Goal: Transaction & Acquisition: Download file/media

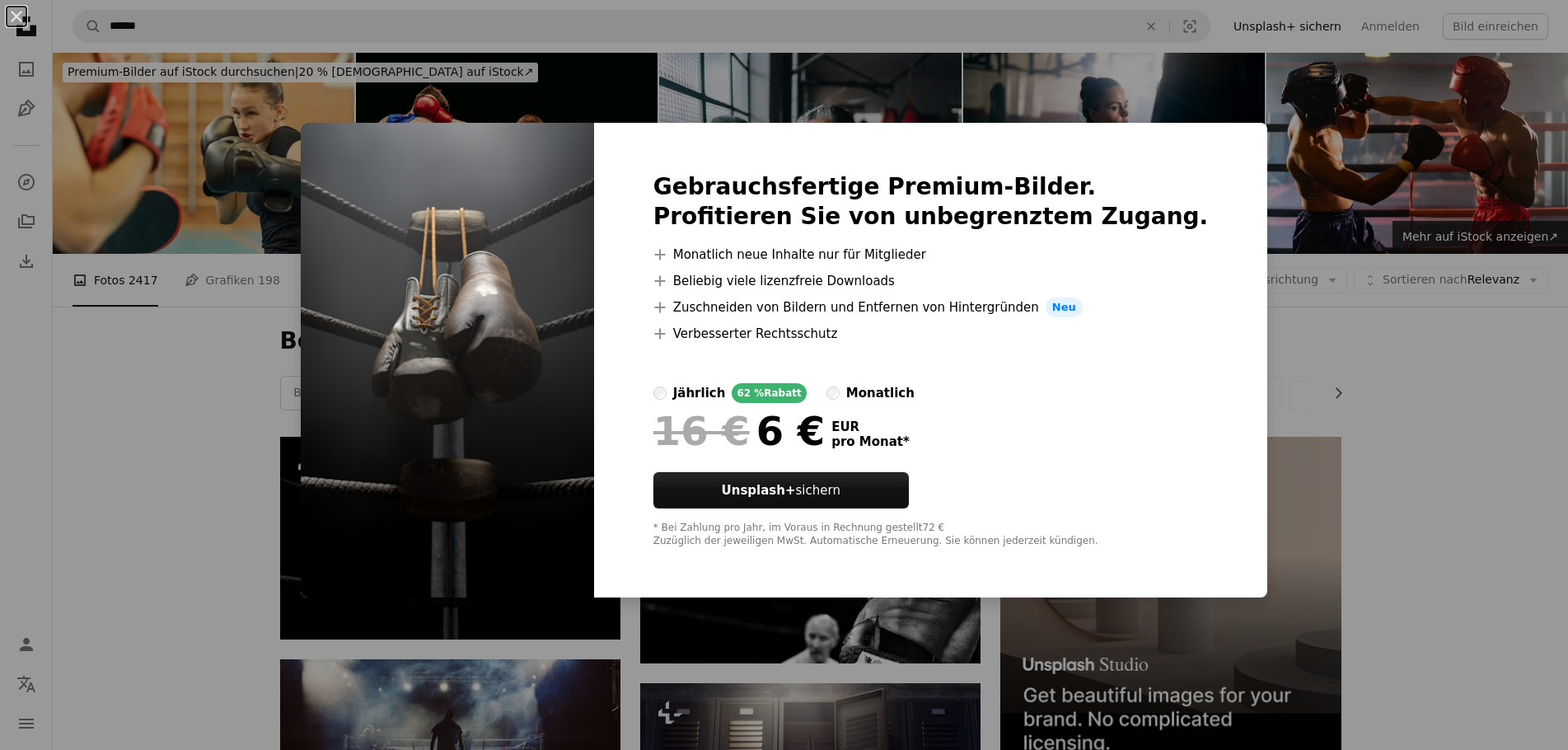
click at [1450, 468] on div "An X shape Gebrauchsfertige Premium-Bilder. Profitieren Sie von unbegrenztem Zu…" at bounding box center [784, 375] width 1568 height 750
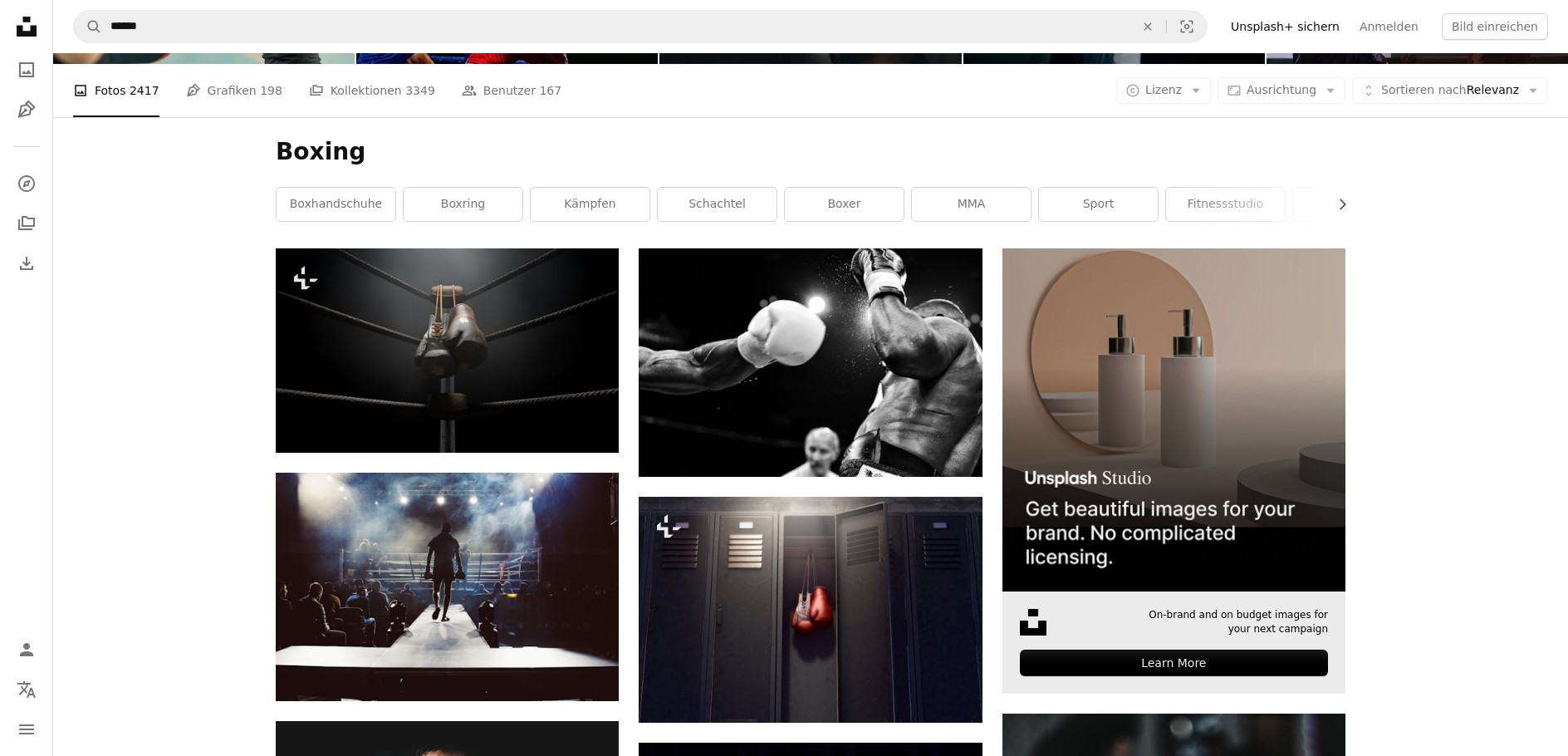
scroll to position [222, 0]
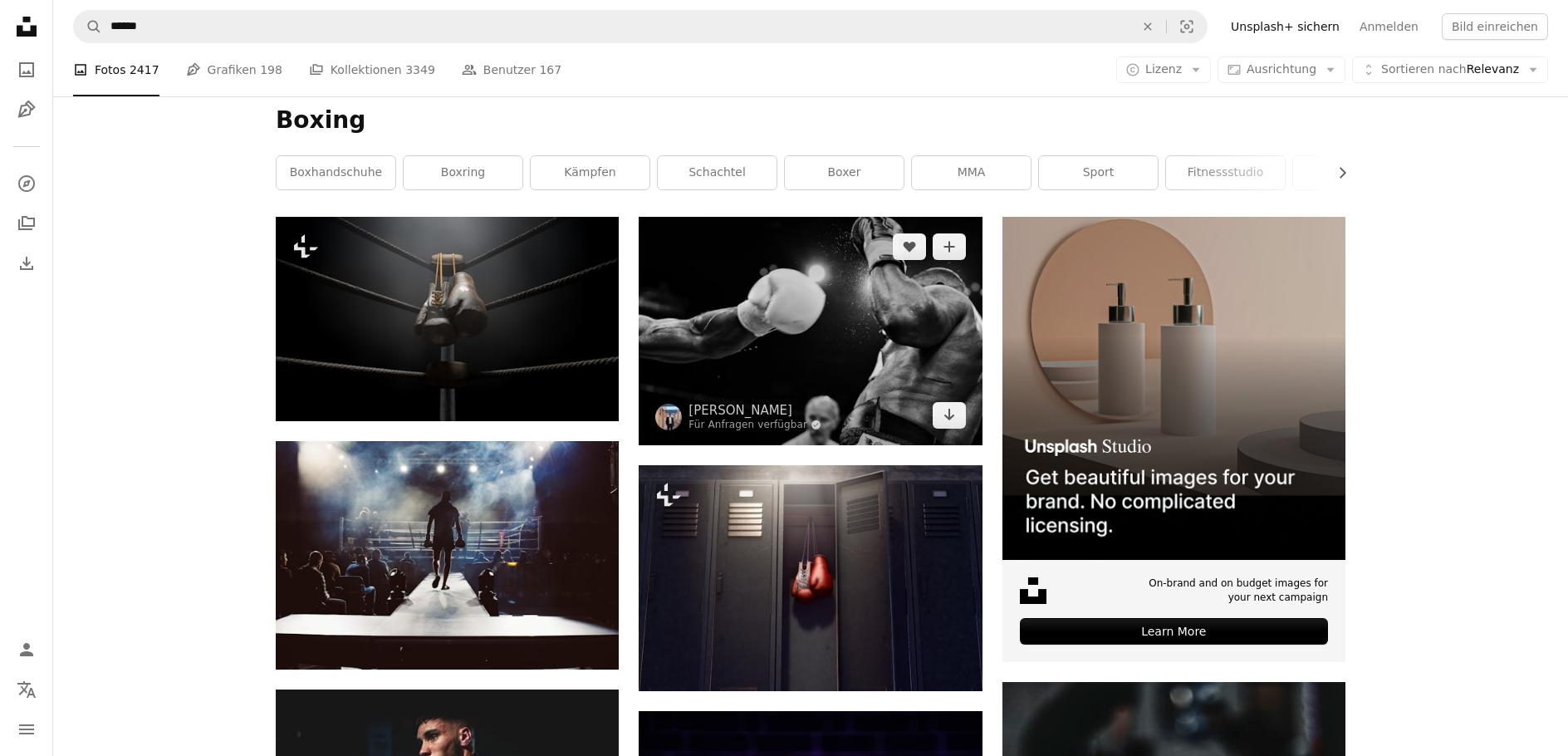
click at [924, 374] on img at bounding box center [811, 330] width 343 height 227
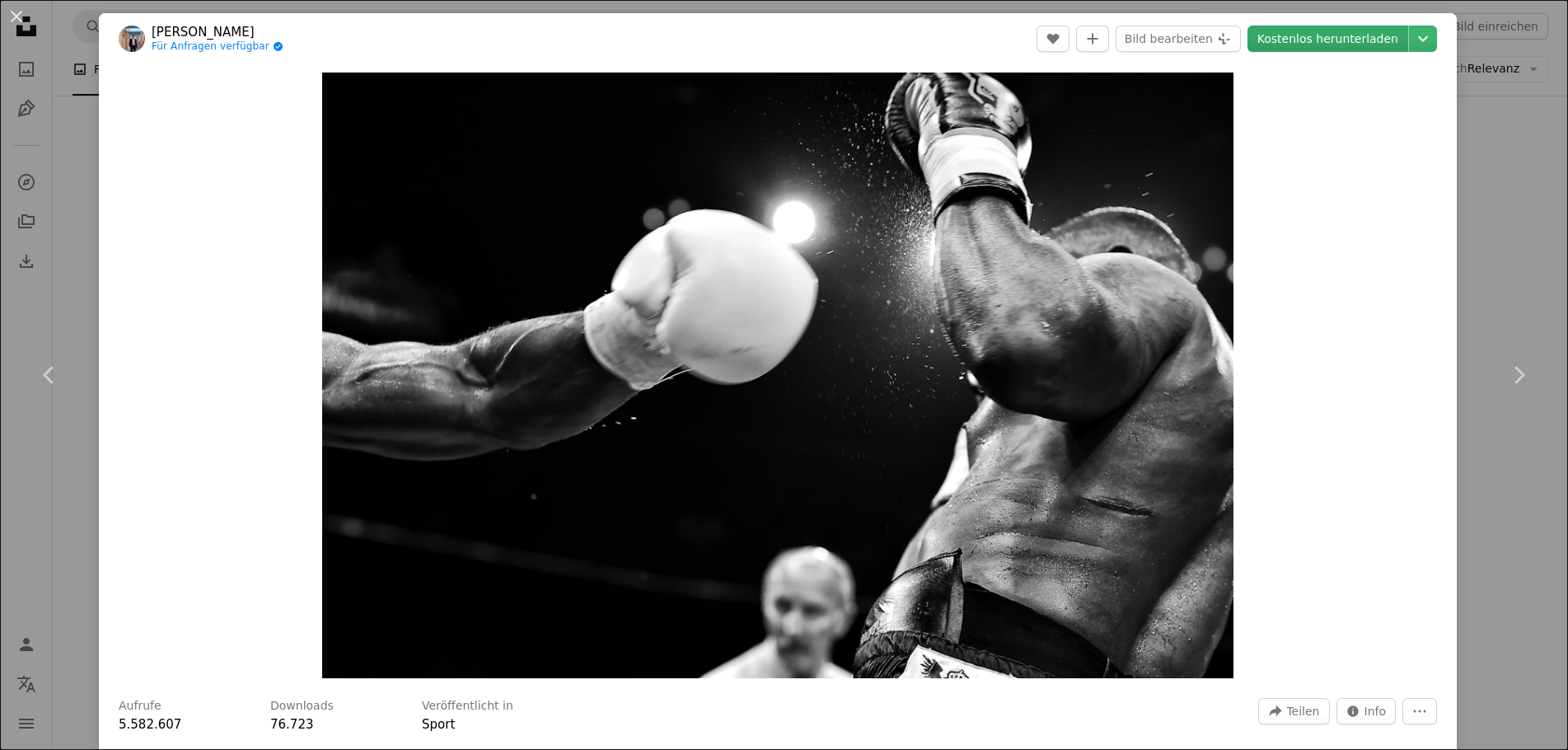
click at [1312, 49] on link "Kostenlos herunterladen" at bounding box center [1328, 39] width 161 height 27
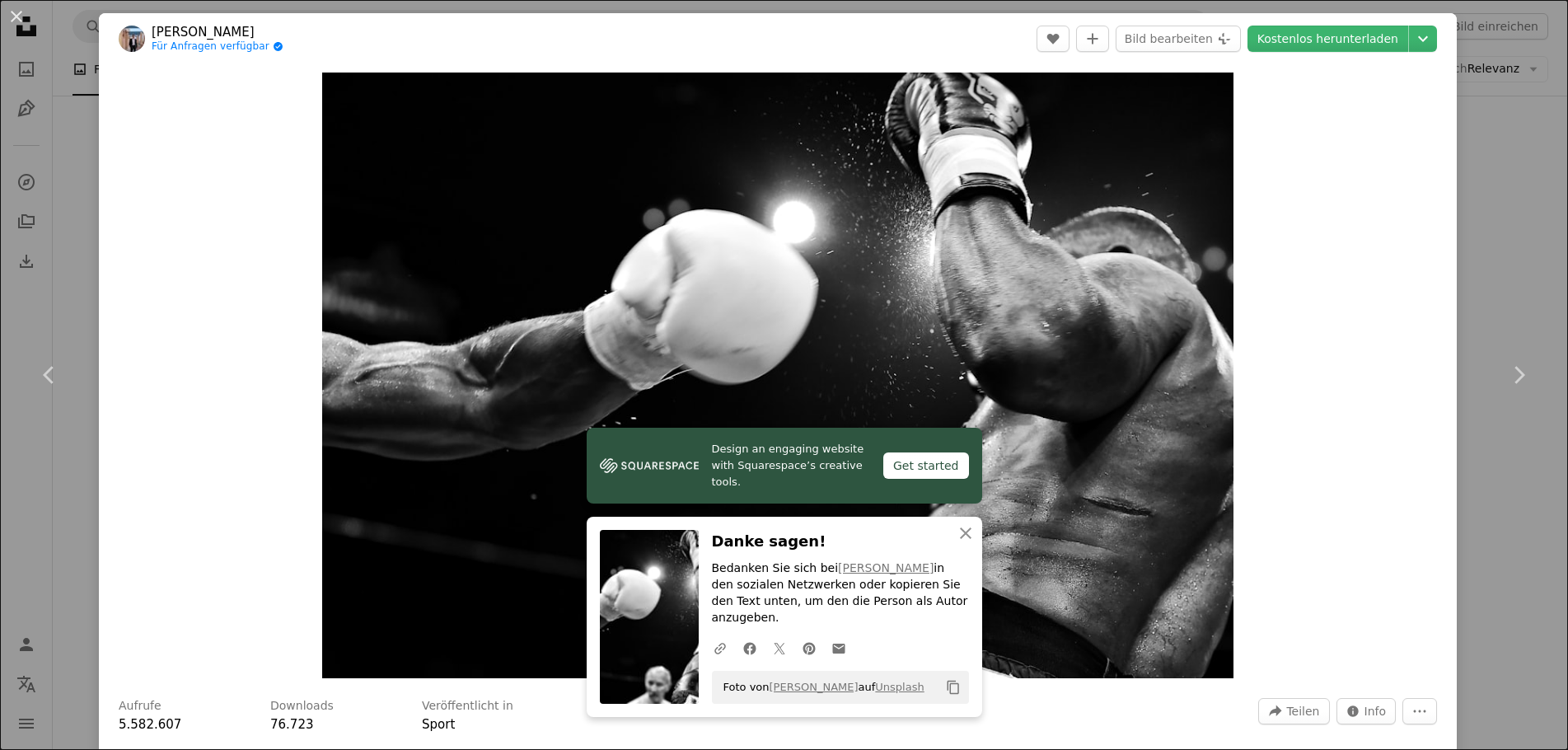
click at [1458, 128] on div "An X shape Chevron left Chevron right Design an engaging website with Squarespa…" at bounding box center [784, 375] width 1568 height 750
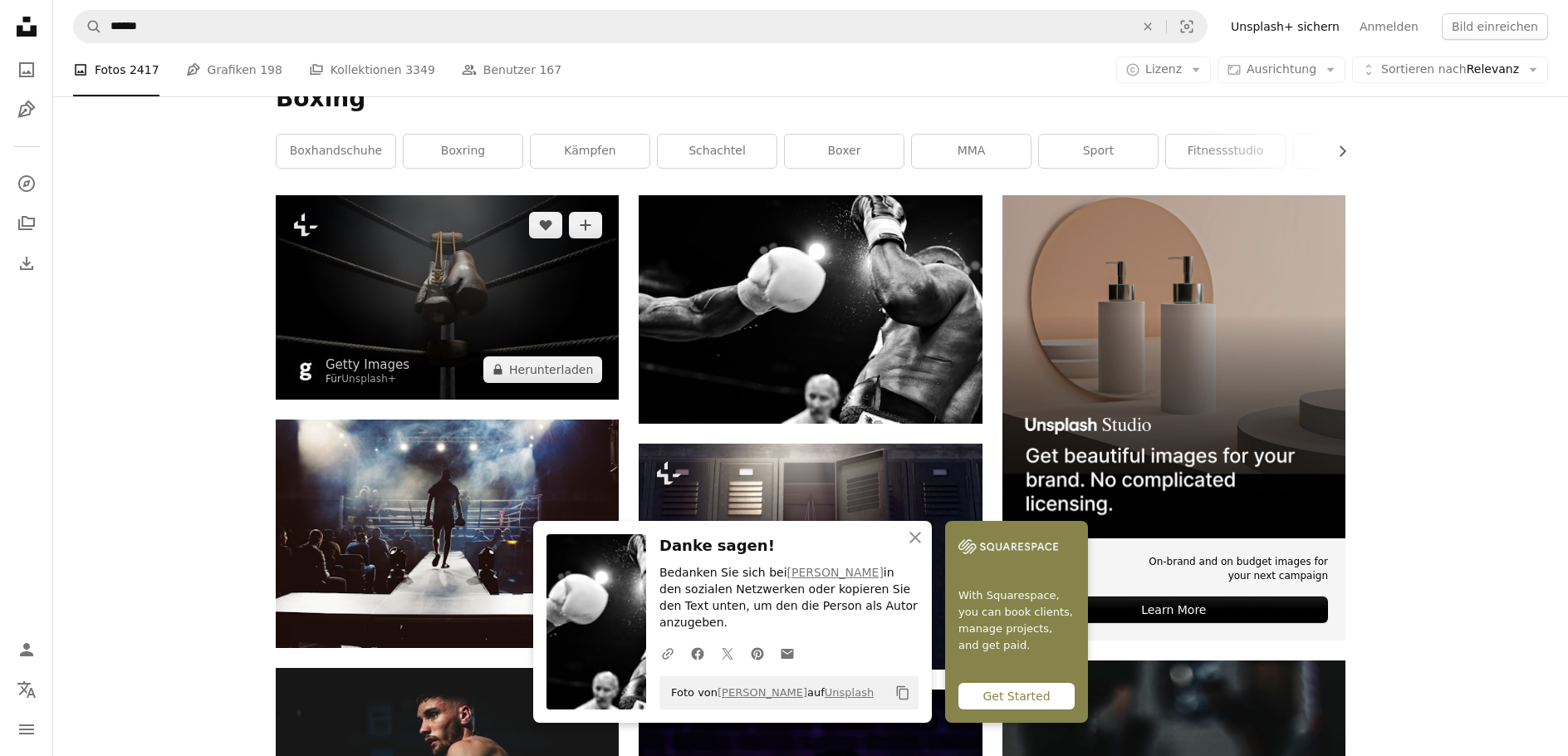
scroll to position [222, 0]
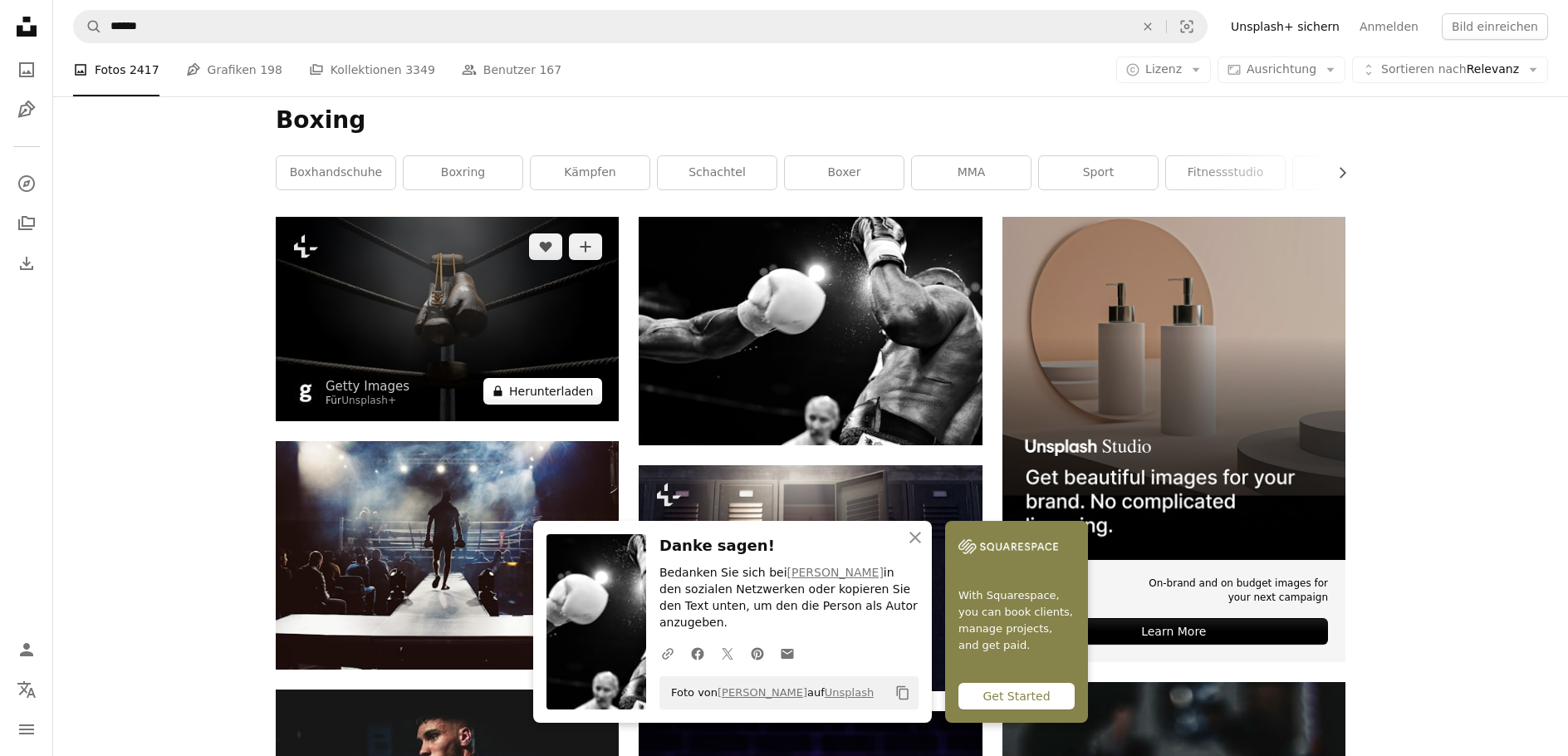
click at [545, 399] on button "A lock Herunterladen" at bounding box center [543, 391] width 119 height 27
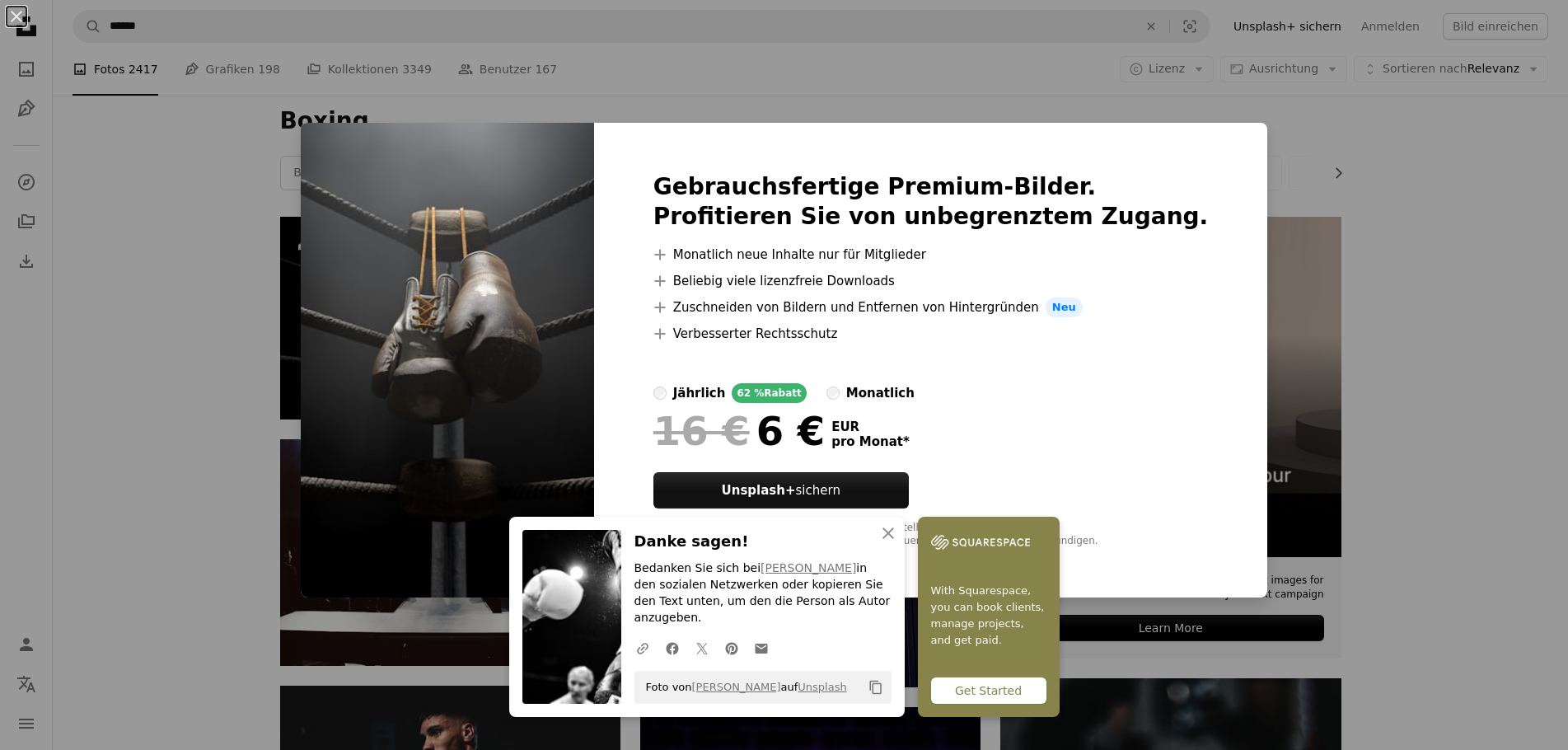
click at [1395, 289] on div "An X shape An X shape Schließen Danke sagen! Bedanken Sie sich bei [PERSON_NAME…" at bounding box center [784, 375] width 1568 height 750
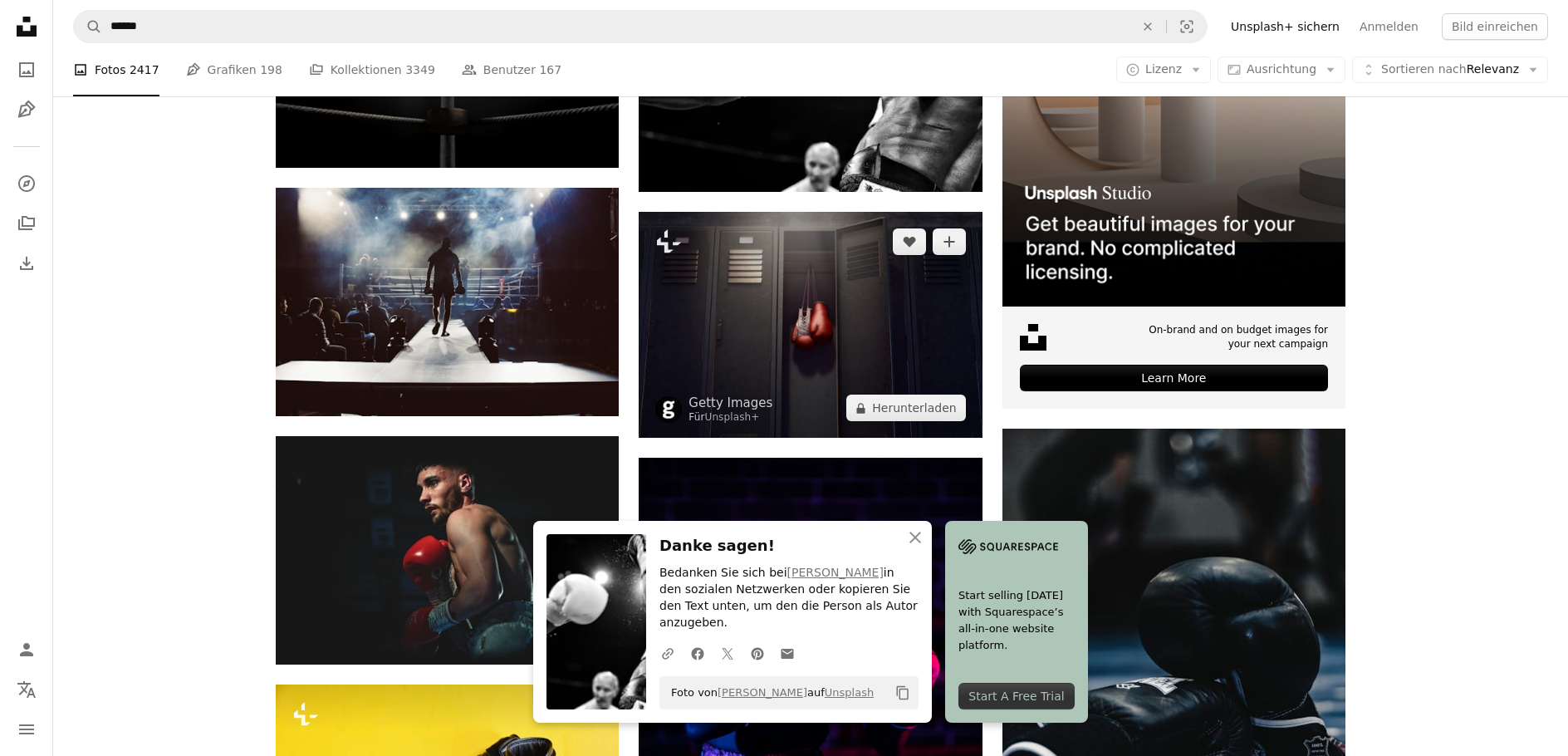
scroll to position [442, 0]
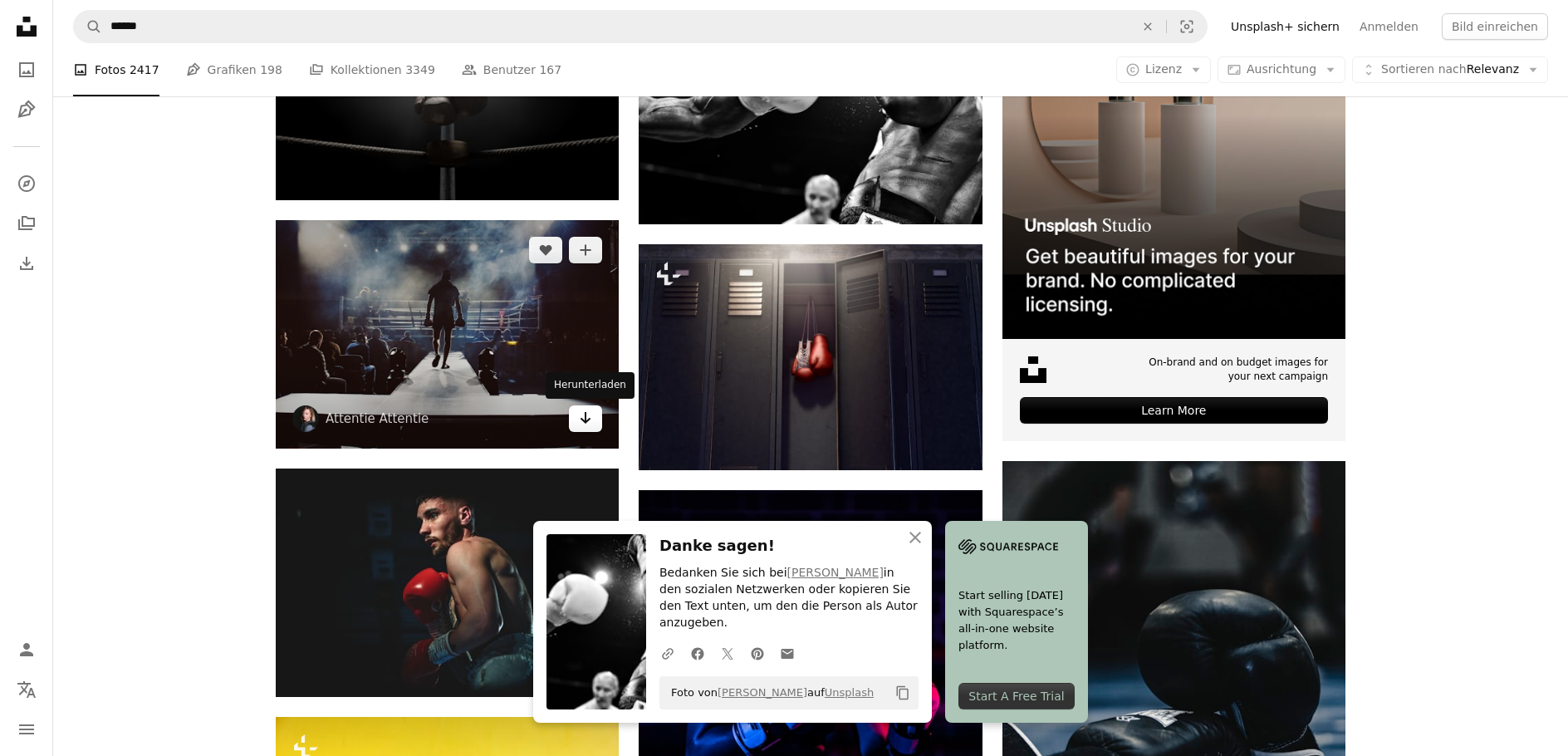
click at [583, 422] on icon "Arrow pointing down" at bounding box center [585, 417] width 13 height 19
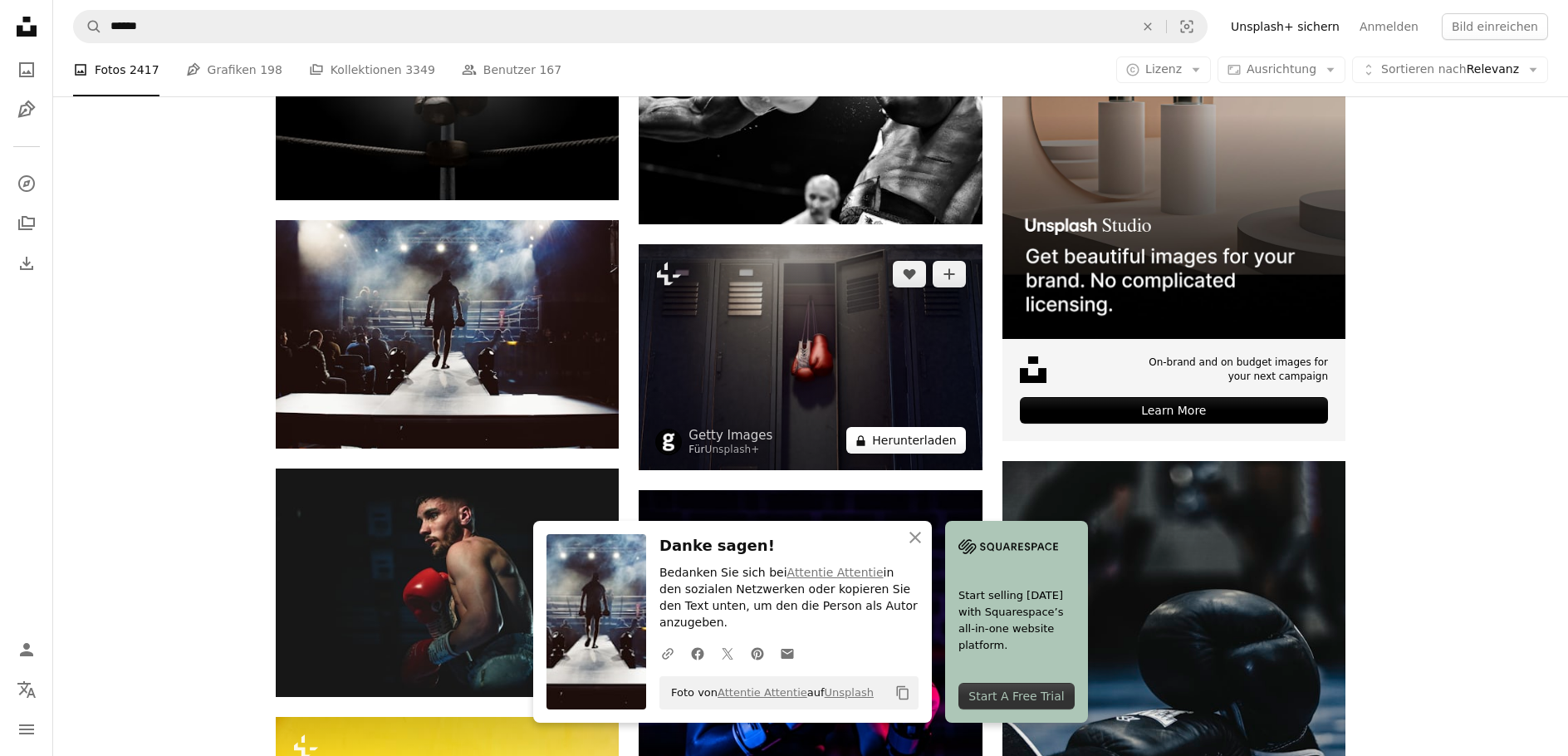
click at [882, 442] on button "A lock Herunterladen" at bounding box center [906, 440] width 119 height 27
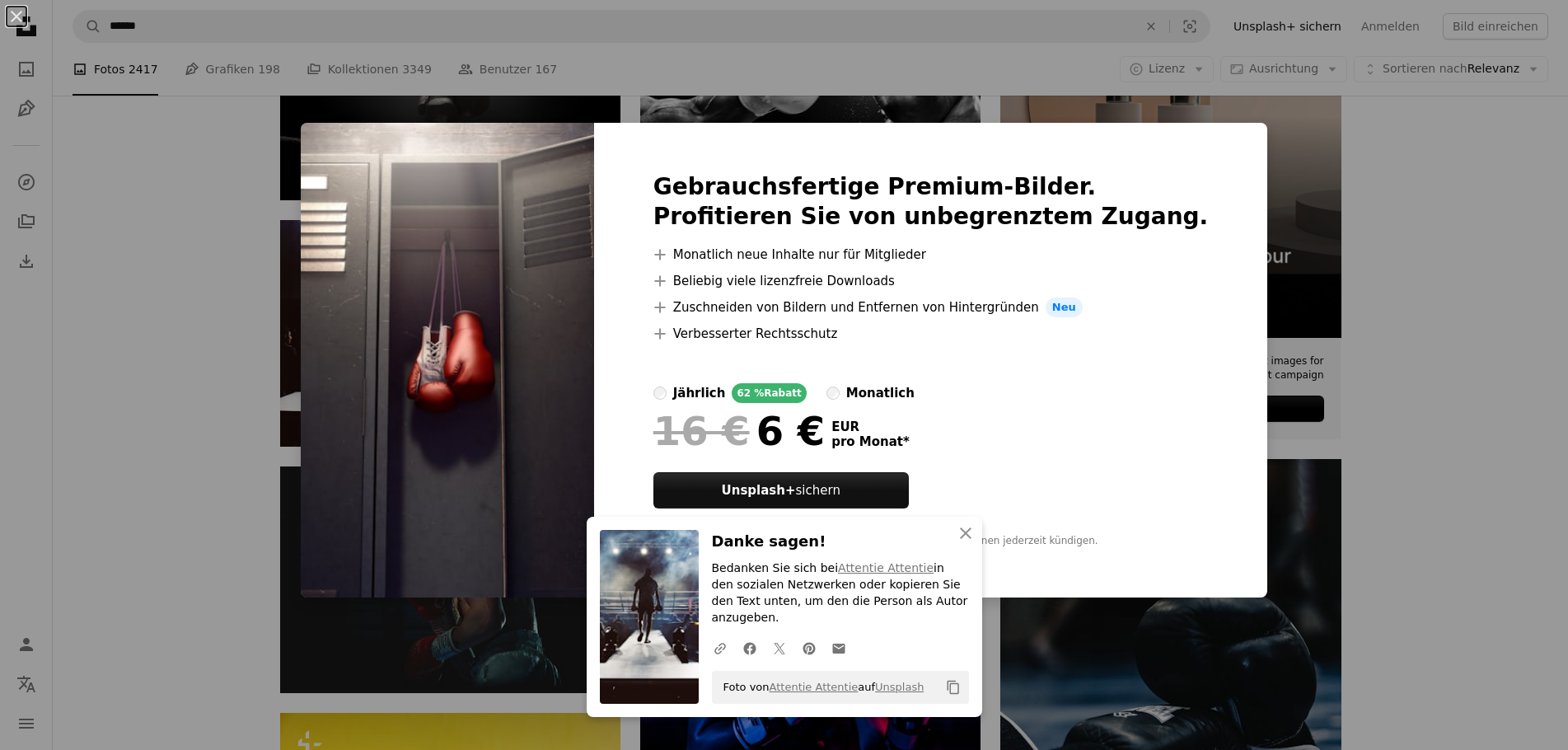
click at [1370, 381] on div "An X shape An X shape Schließen Danke sagen! Bedanken Sie sich bei Attentie Att…" at bounding box center [784, 375] width 1568 height 750
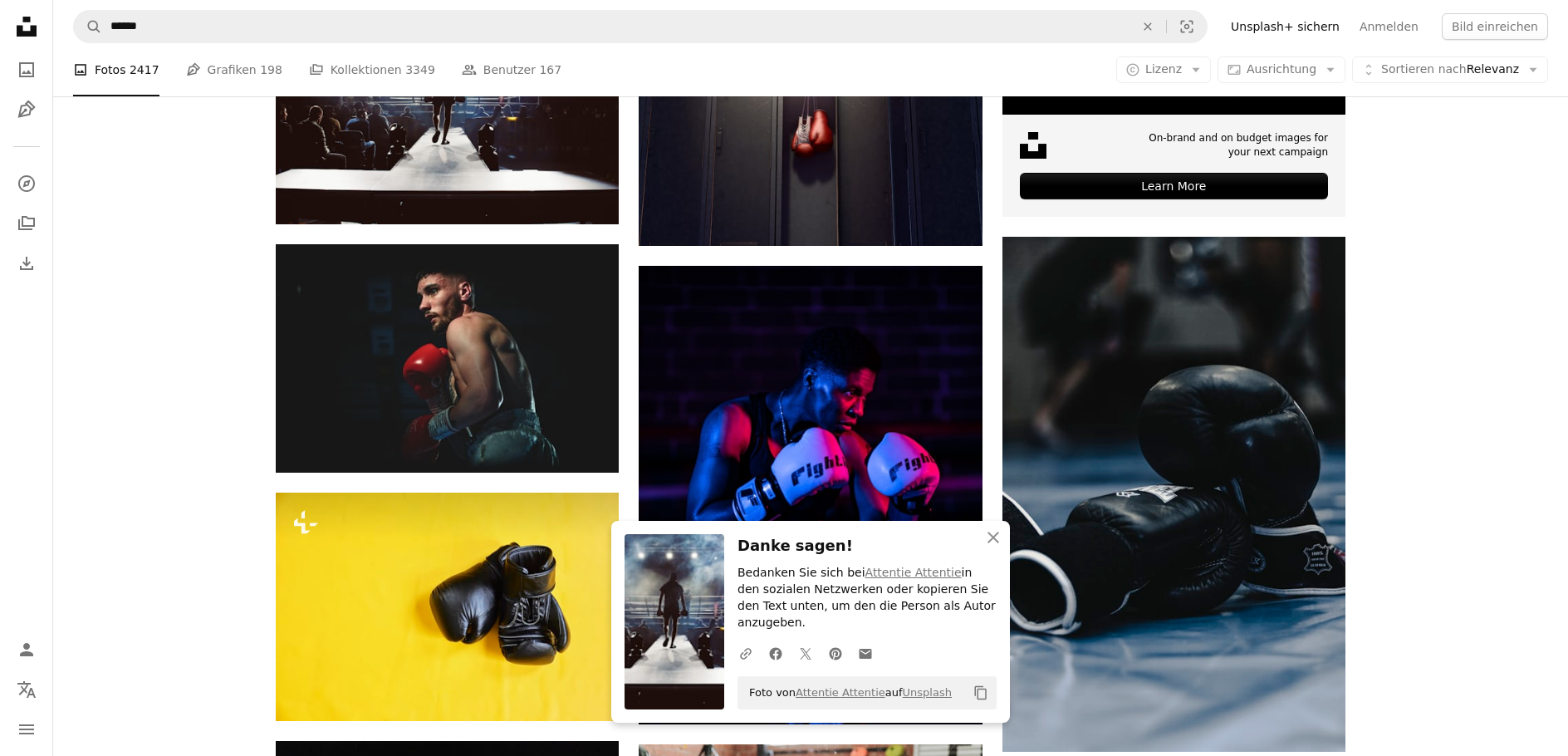
scroll to position [886, 0]
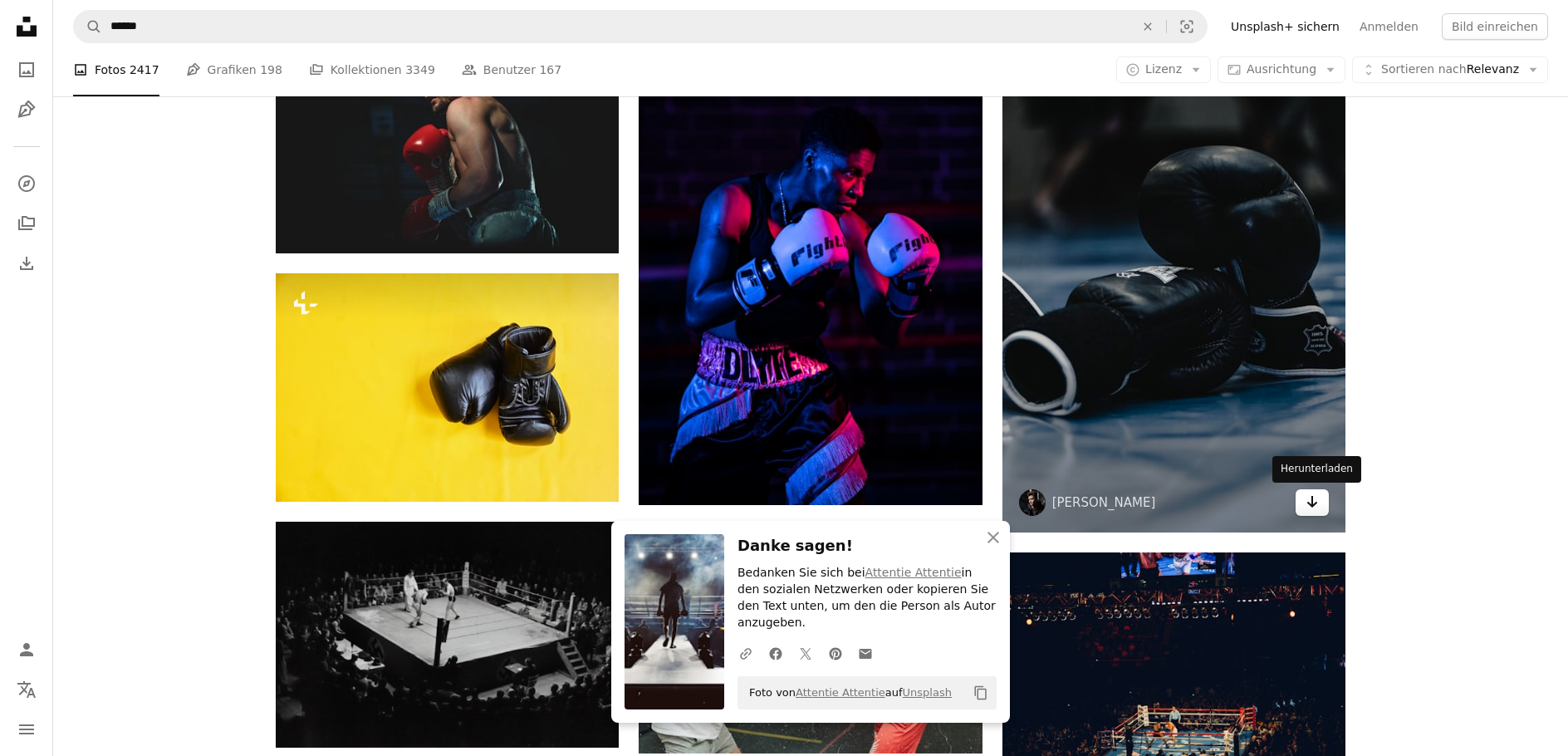
click at [1305, 495] on icon "Arrow pointing down" at bounding box center [1312, 501] width 13 height 19
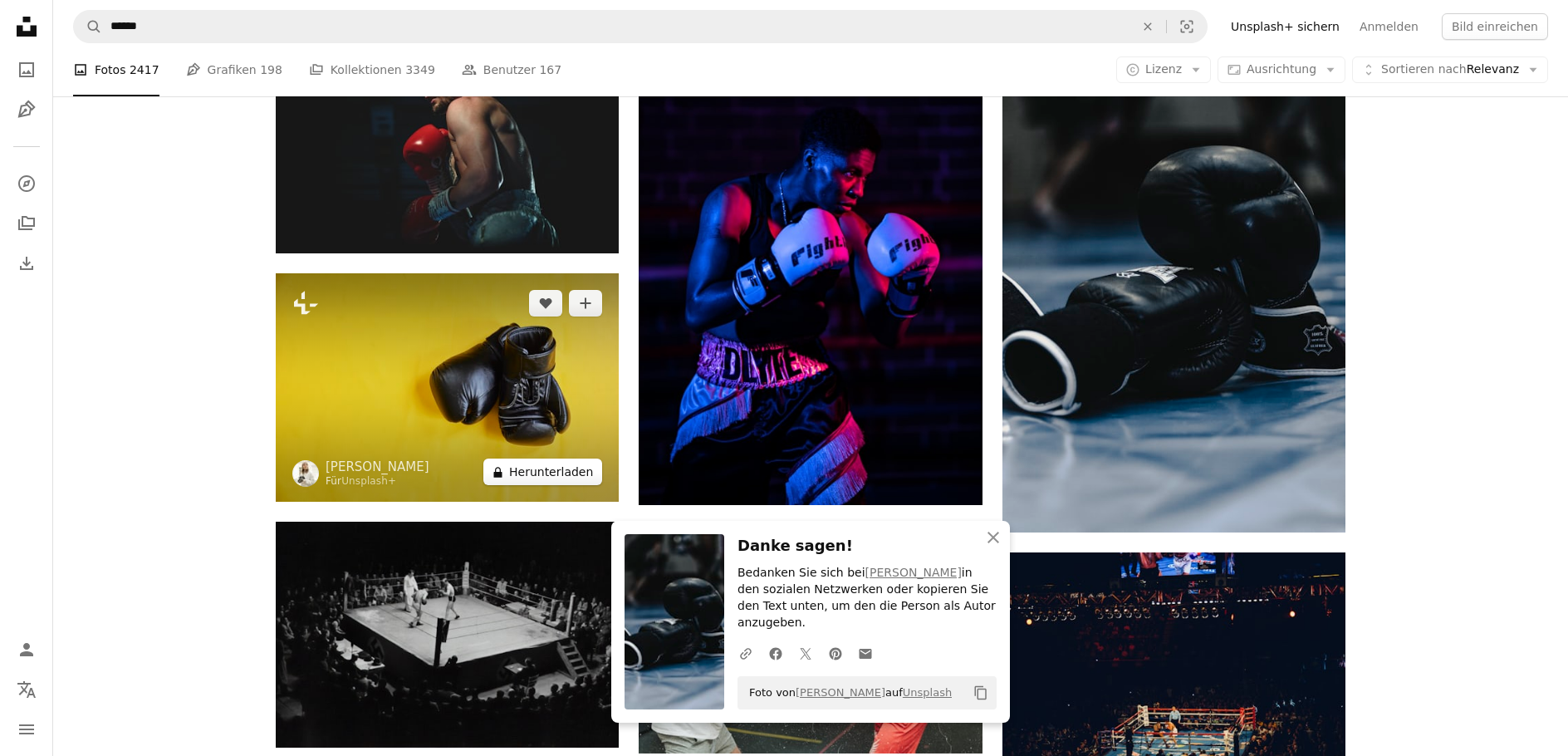
click at [581, 473] on button "A lock Herunterladen" at bounding box center [543, 471] width 119 height 27
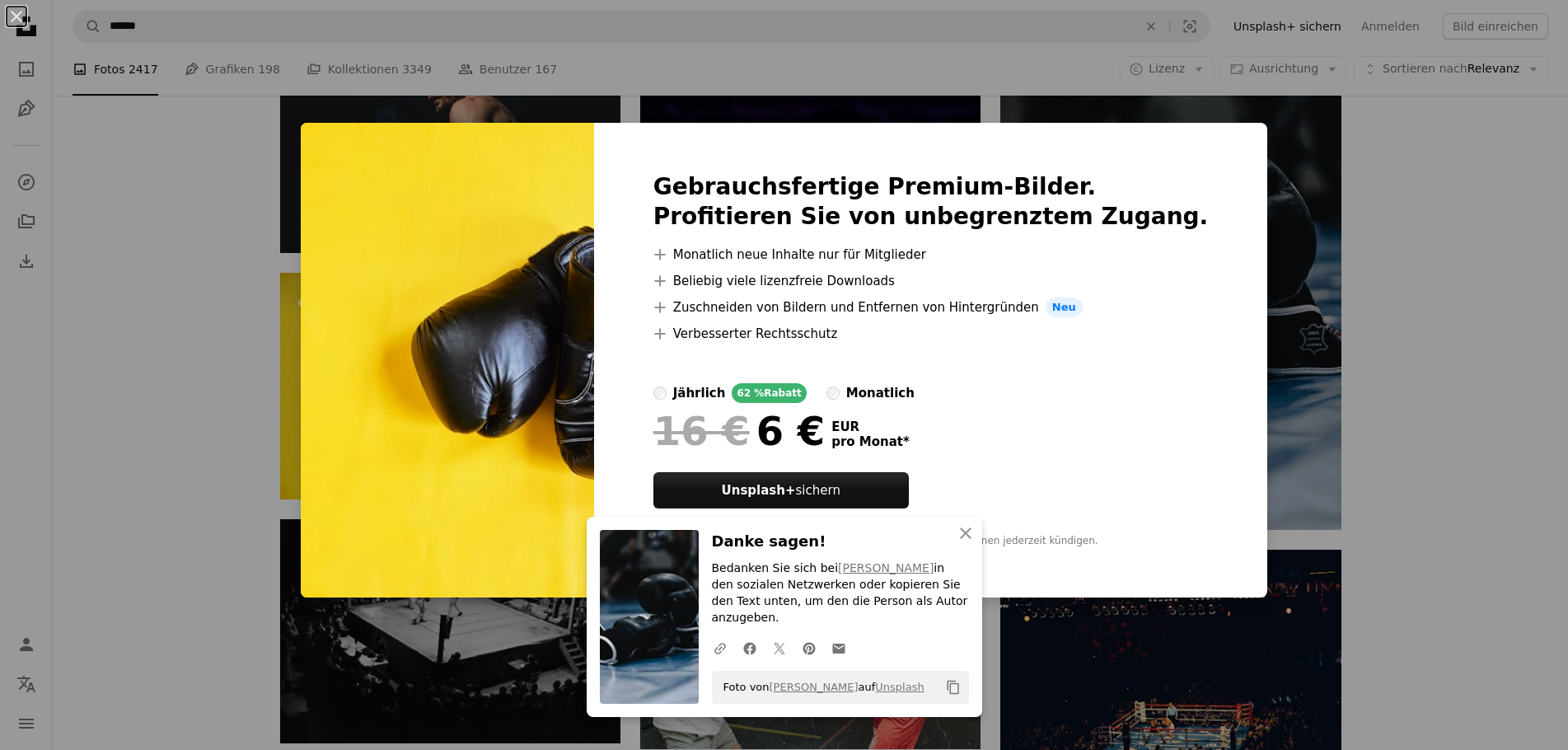
click at [1340, 410] on div "An X shape An X shape Schließen Danke sagen! Bedanken Sie sich bei [PERSON_NAME…" at bounding box center [784, 375] width 1568 height 750
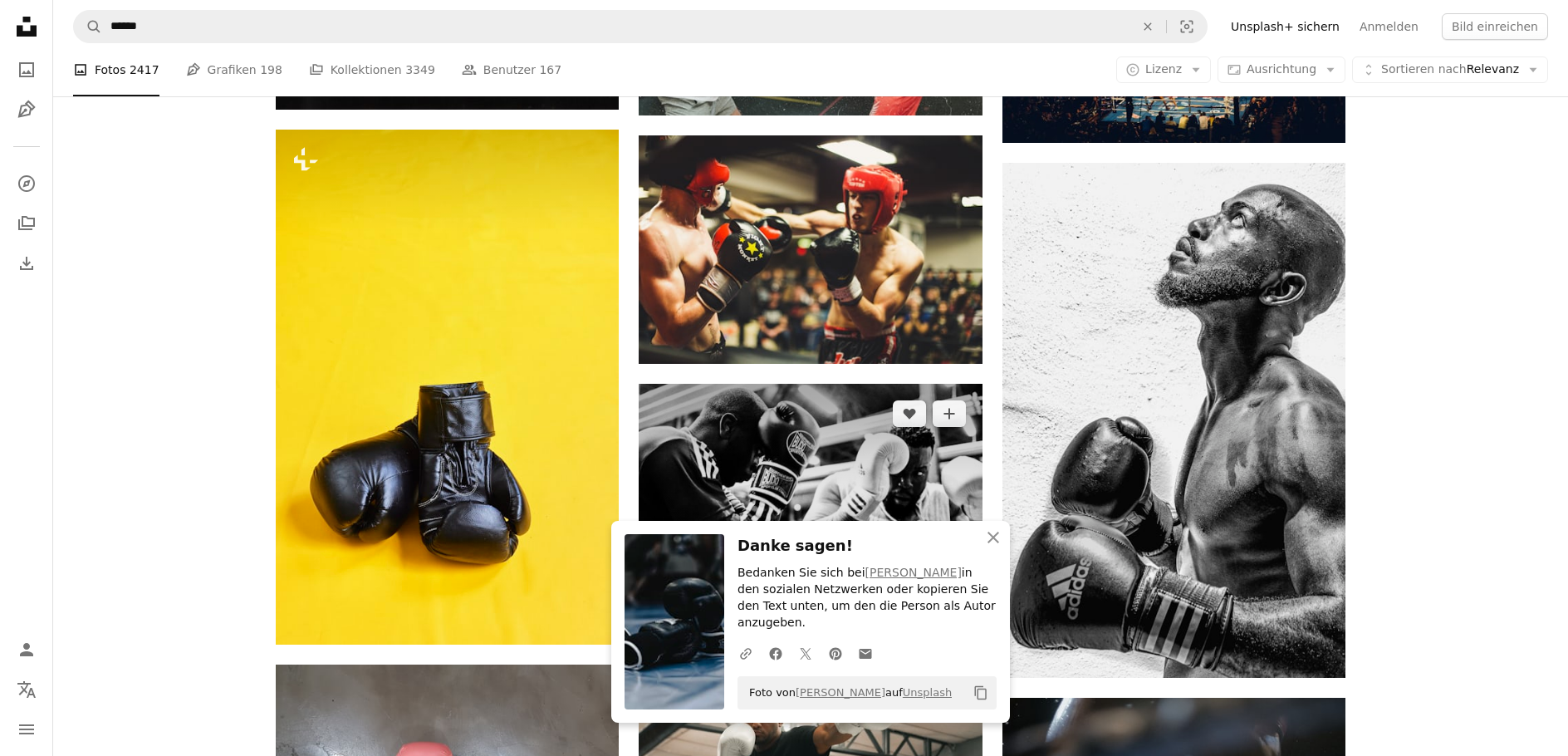
scroll to position [1551, 0]
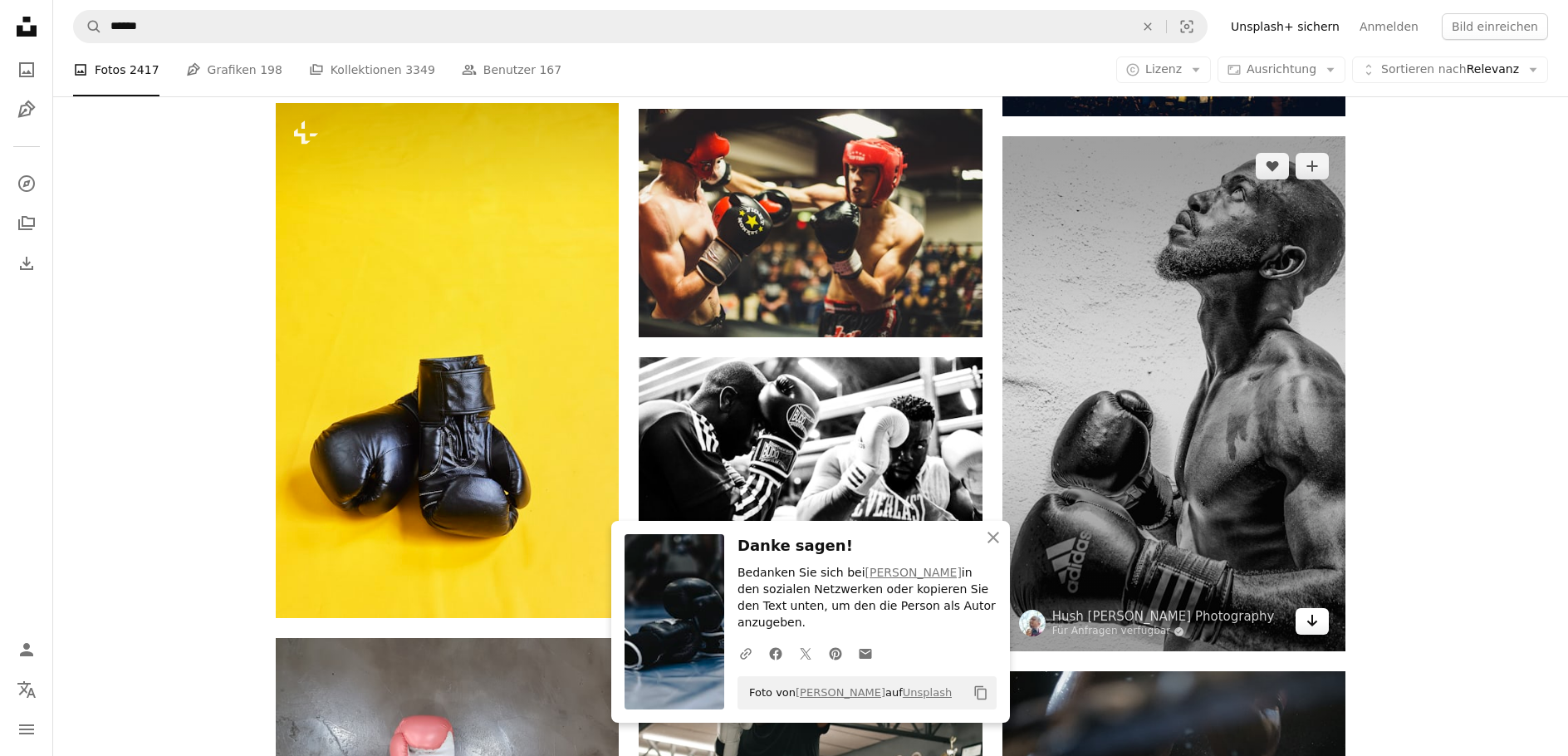
click at [1305, 621] on icon "Arrow pointing down" at bounding box center [1312, 620] width 13 height 19
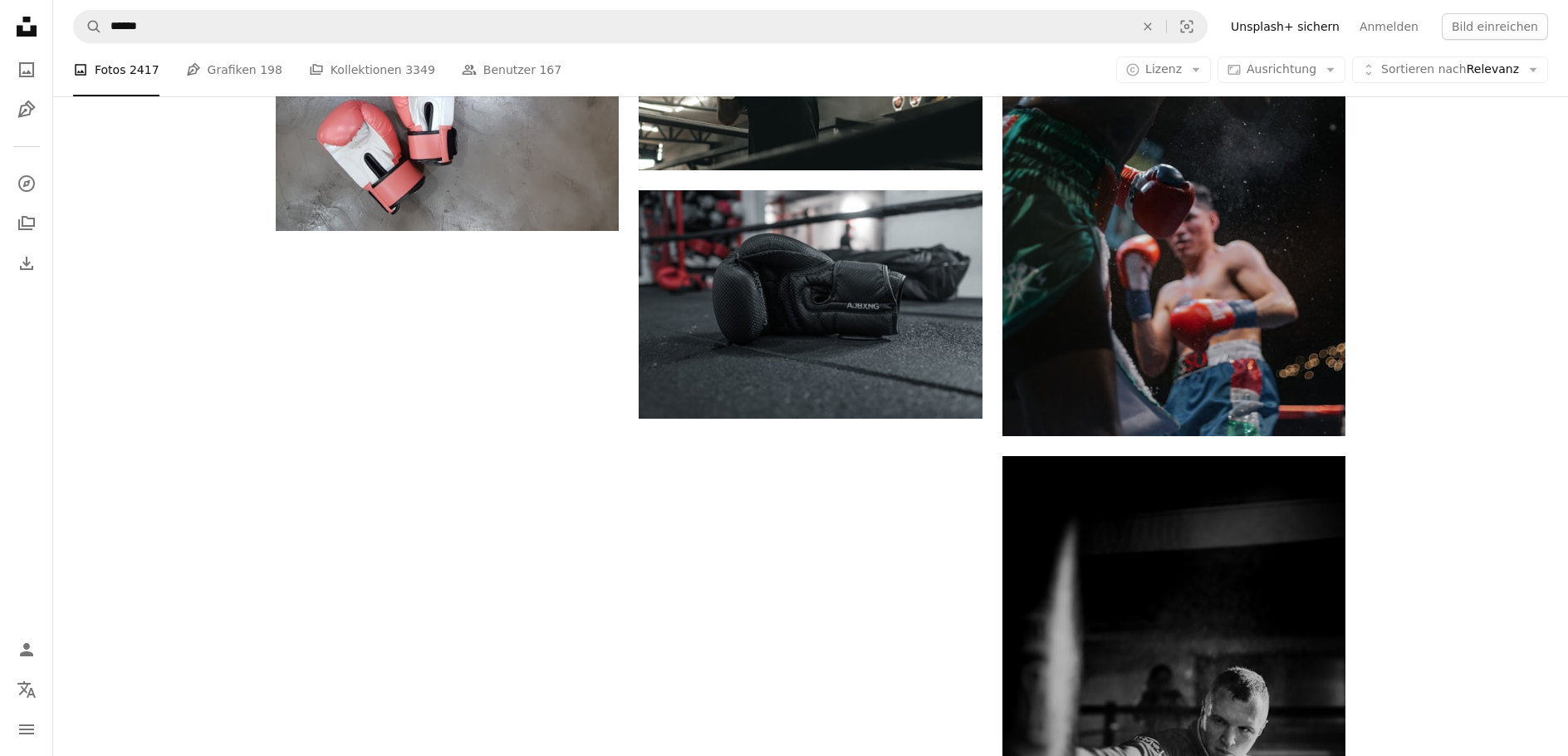
scroll to position [1993, 0]
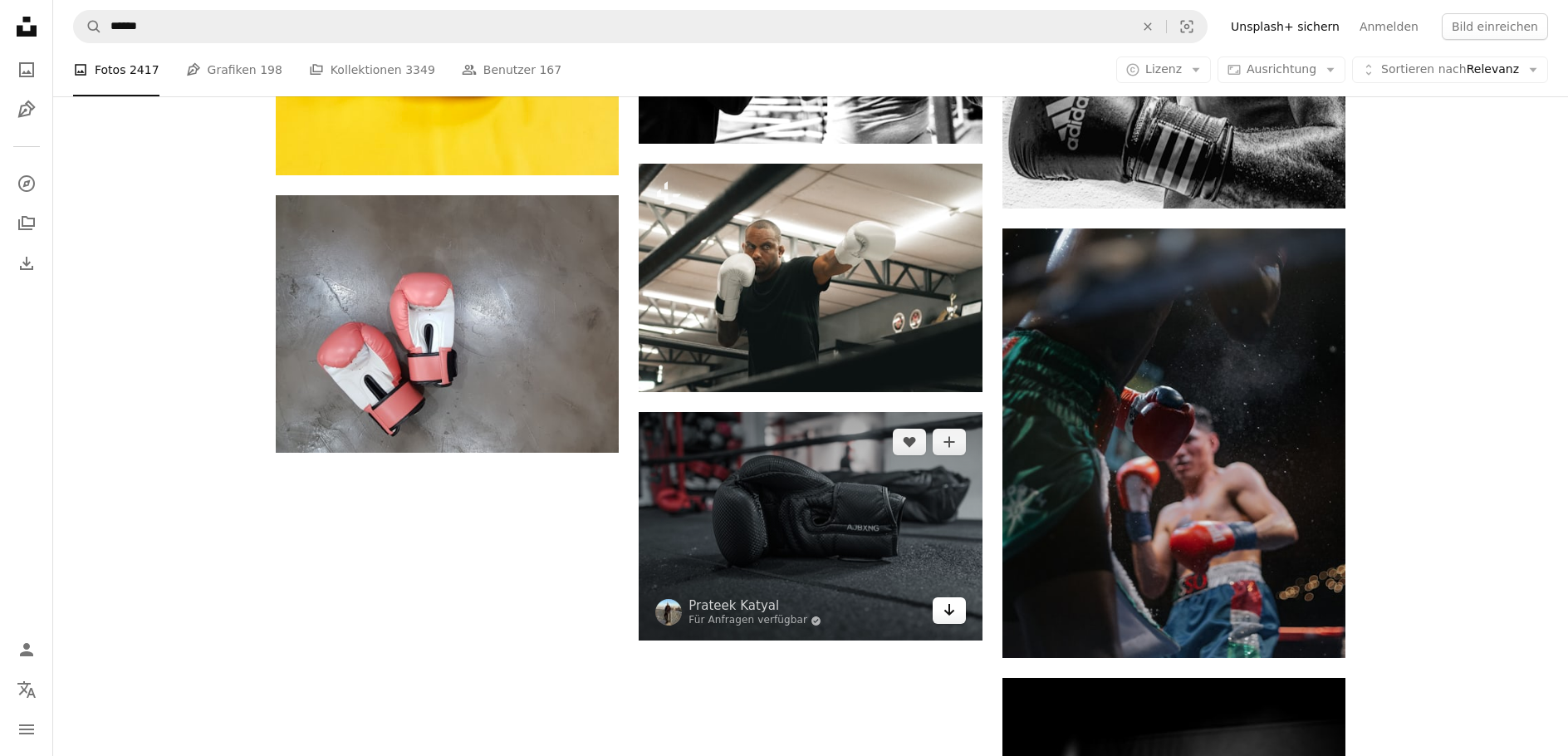
click at [945, 622] on link "Arrow pointing down" at bounding box center [949, 610] width 33 height 27
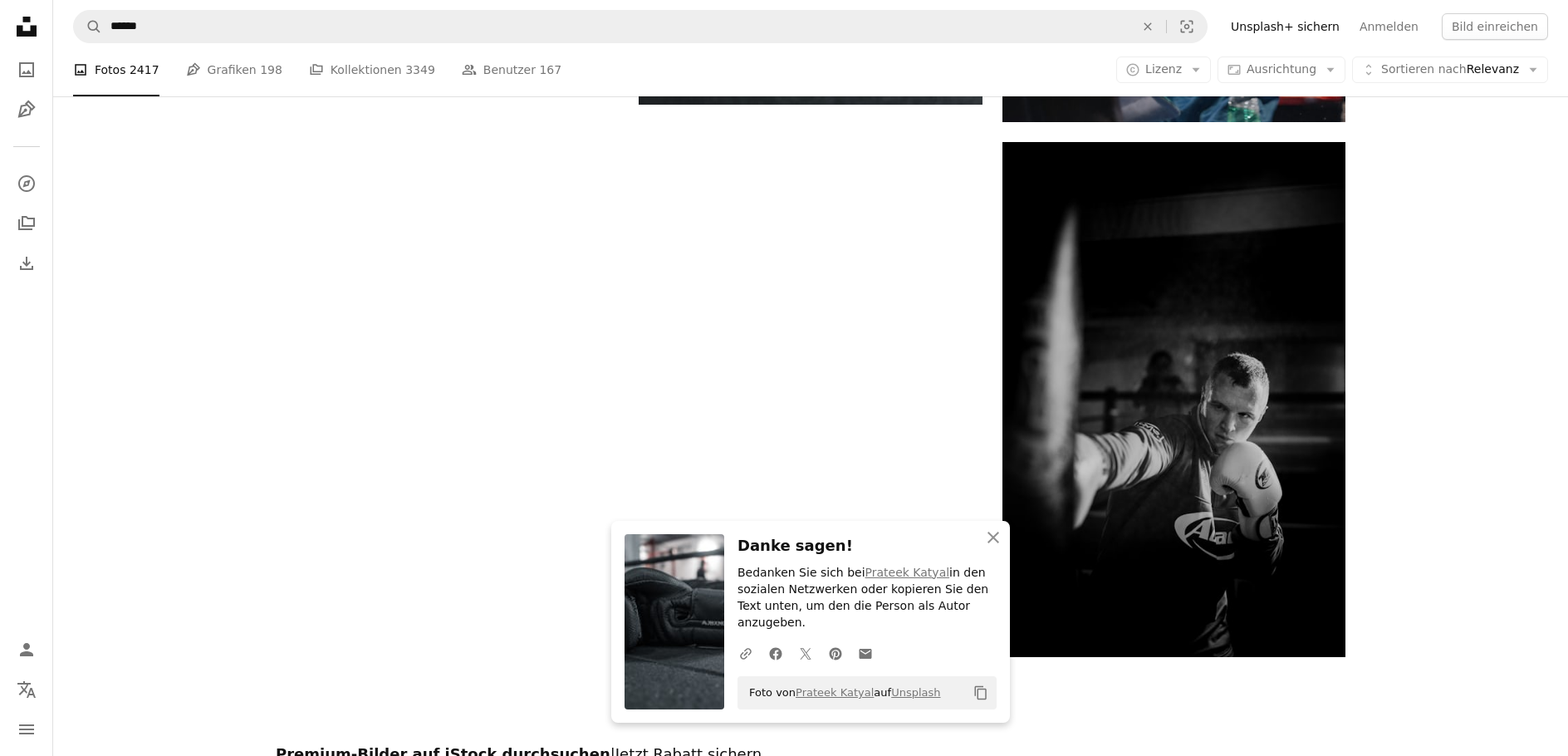
scroll to position [2658, 0]
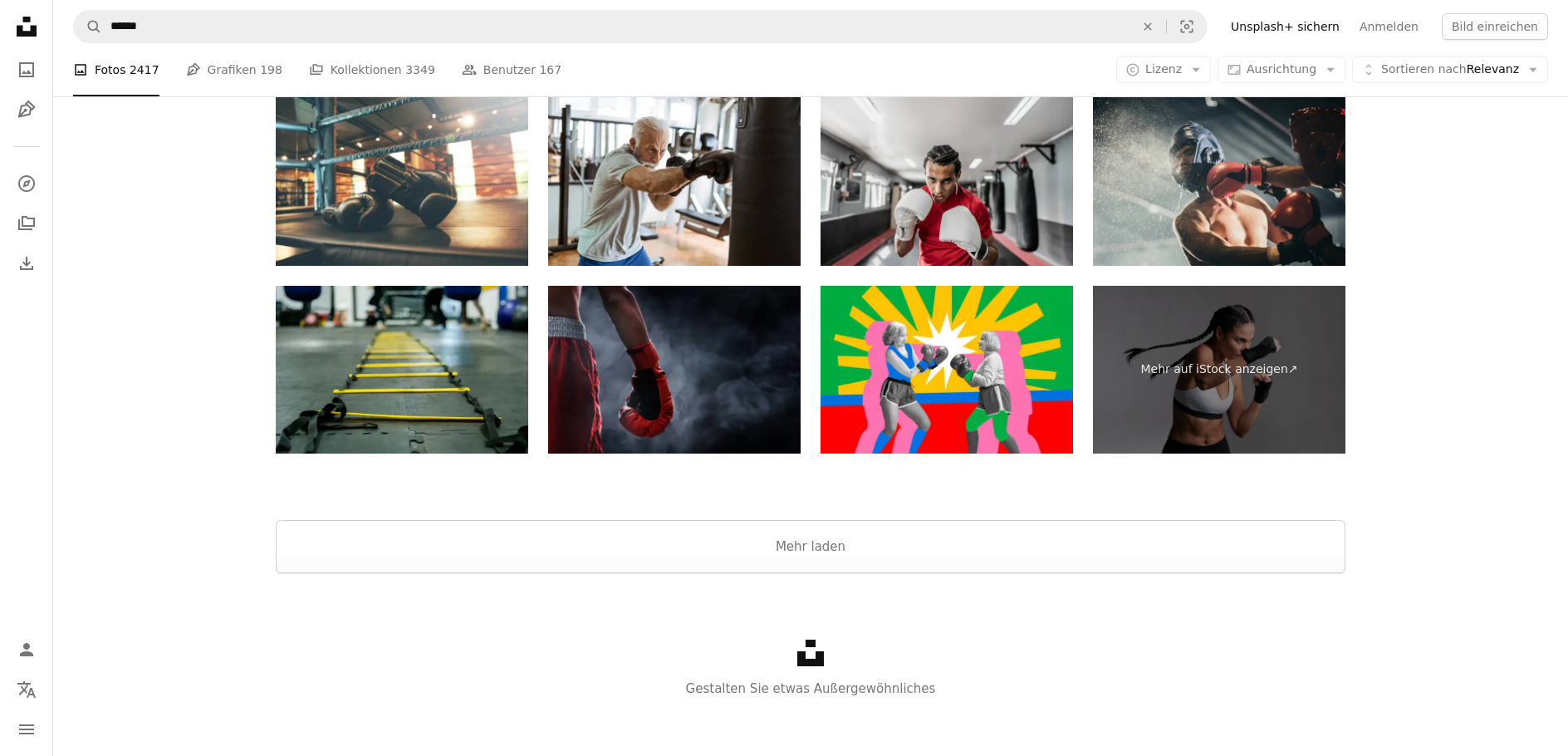
scroll to position [3218, 0]
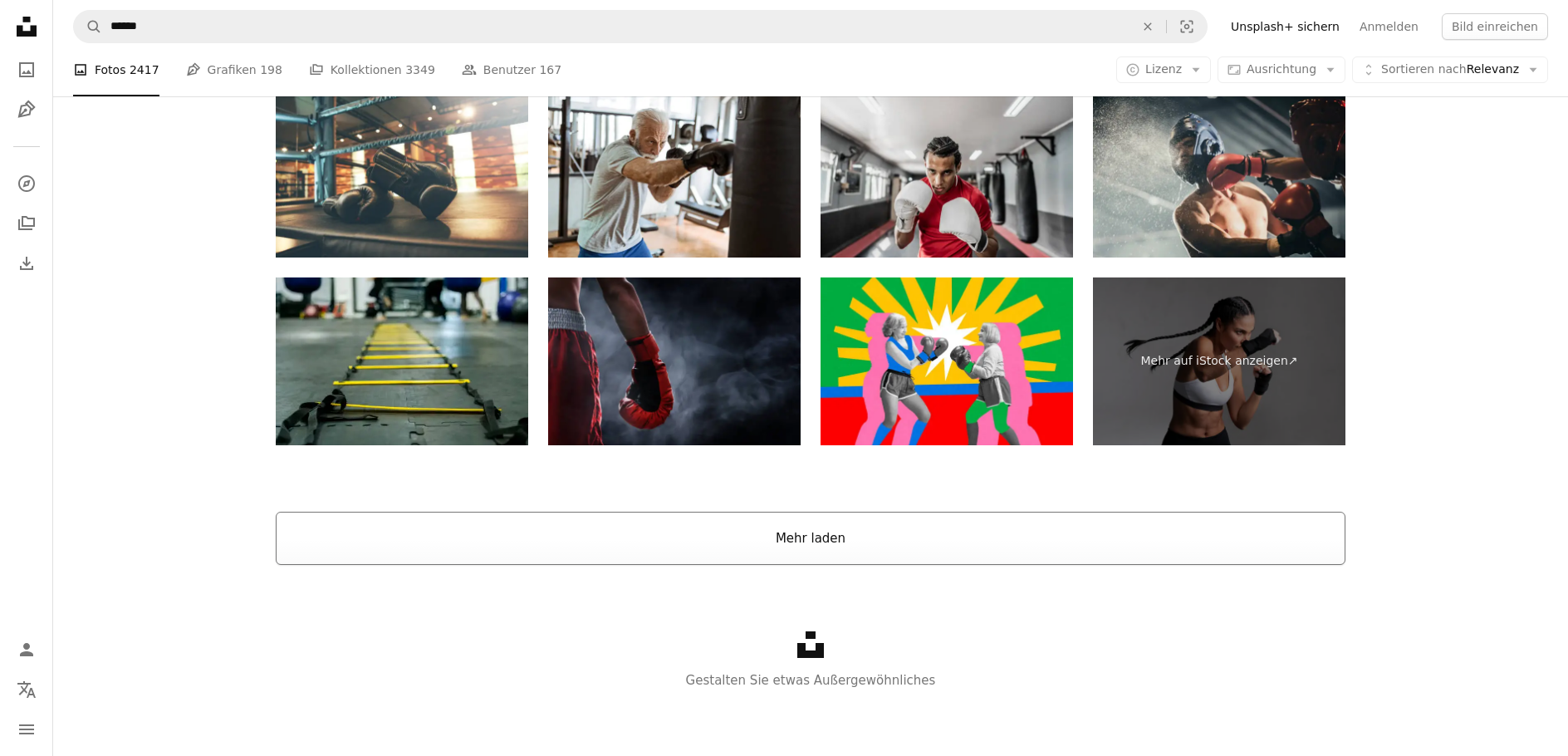
click at [809, 544] on button "Mehr laden" at bounding box center [810, 538] width 1070 height 53
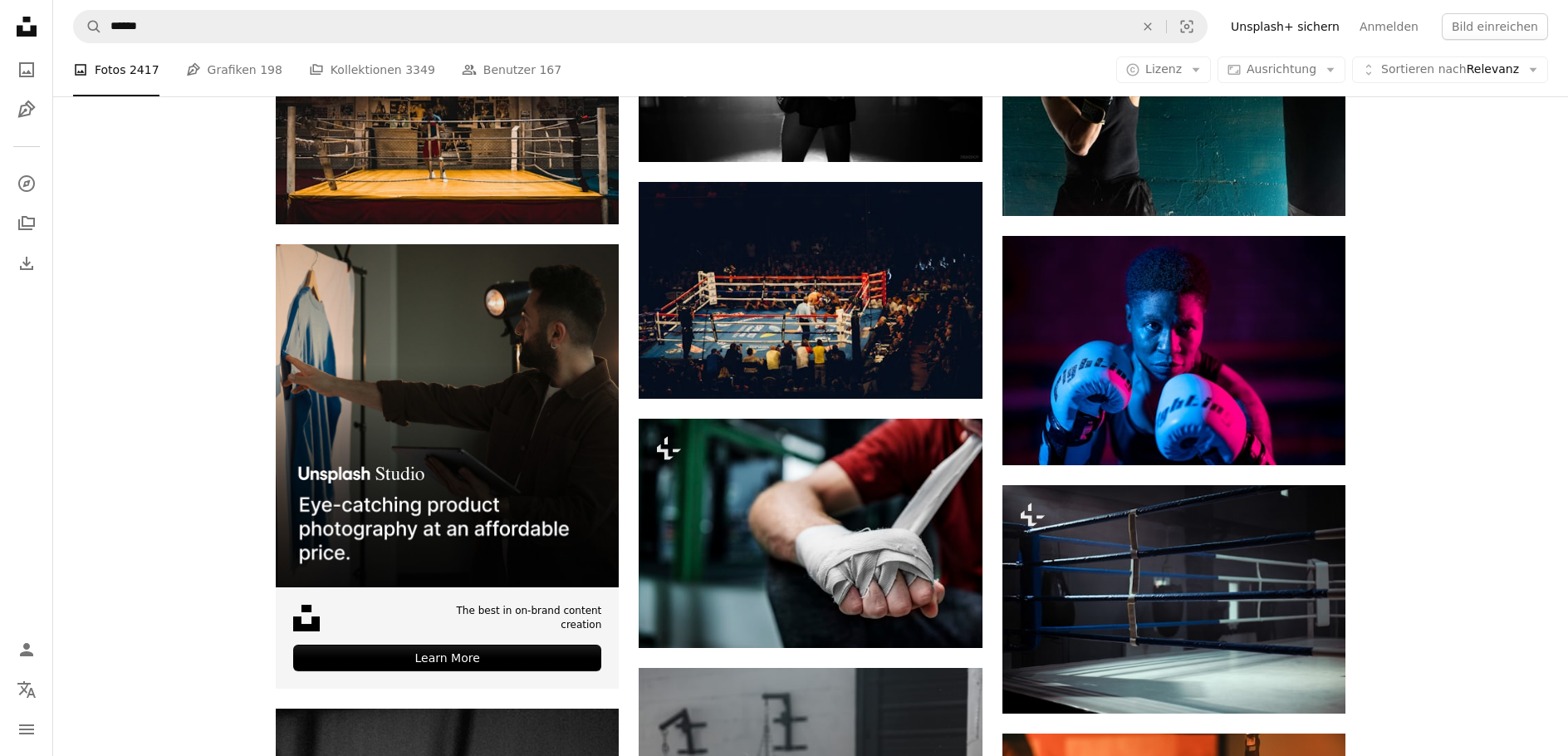
scroll to position [3440, 0]
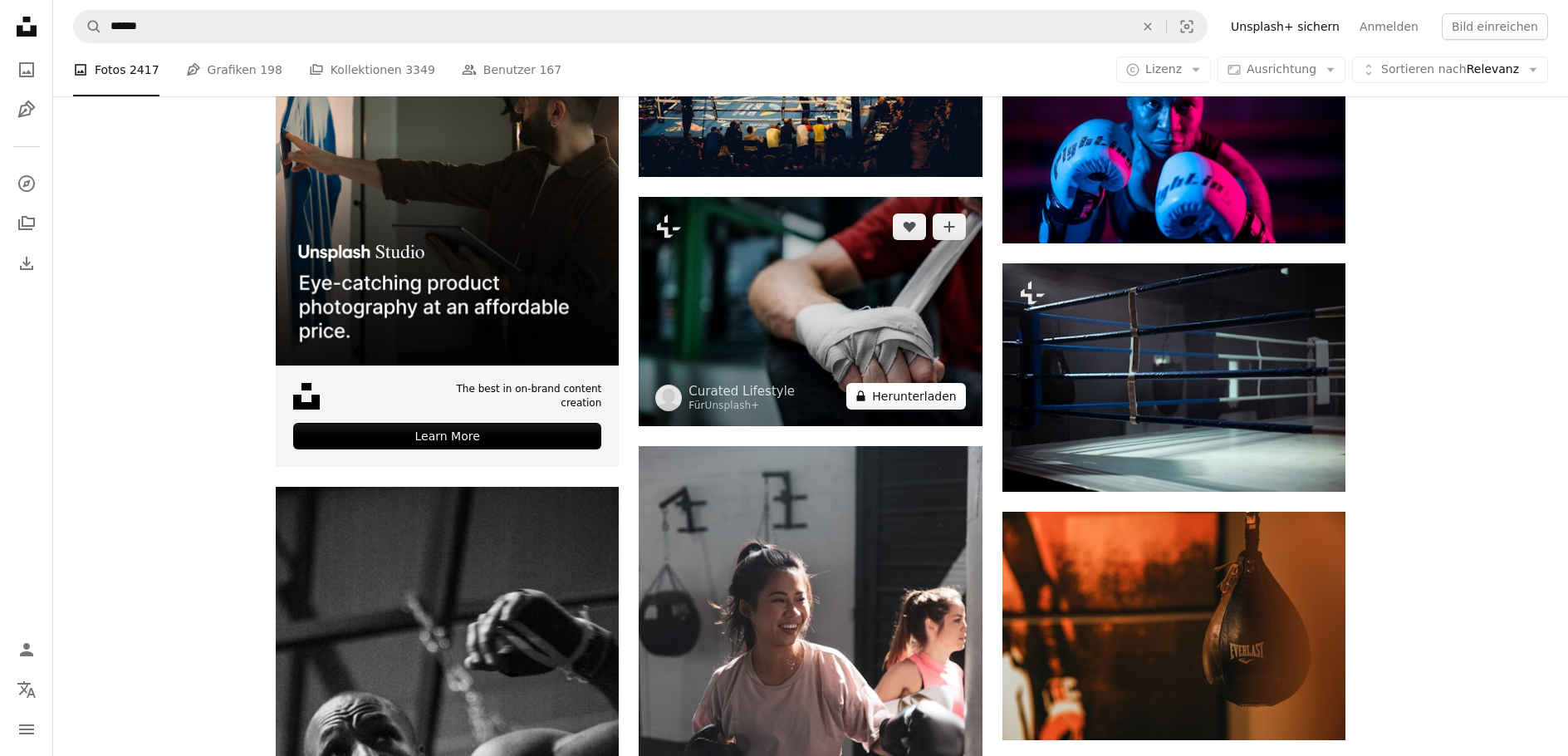
click at [917, 401] on button "A lock Herunterladen" at bounding box center [906, 396] width 119 height 27
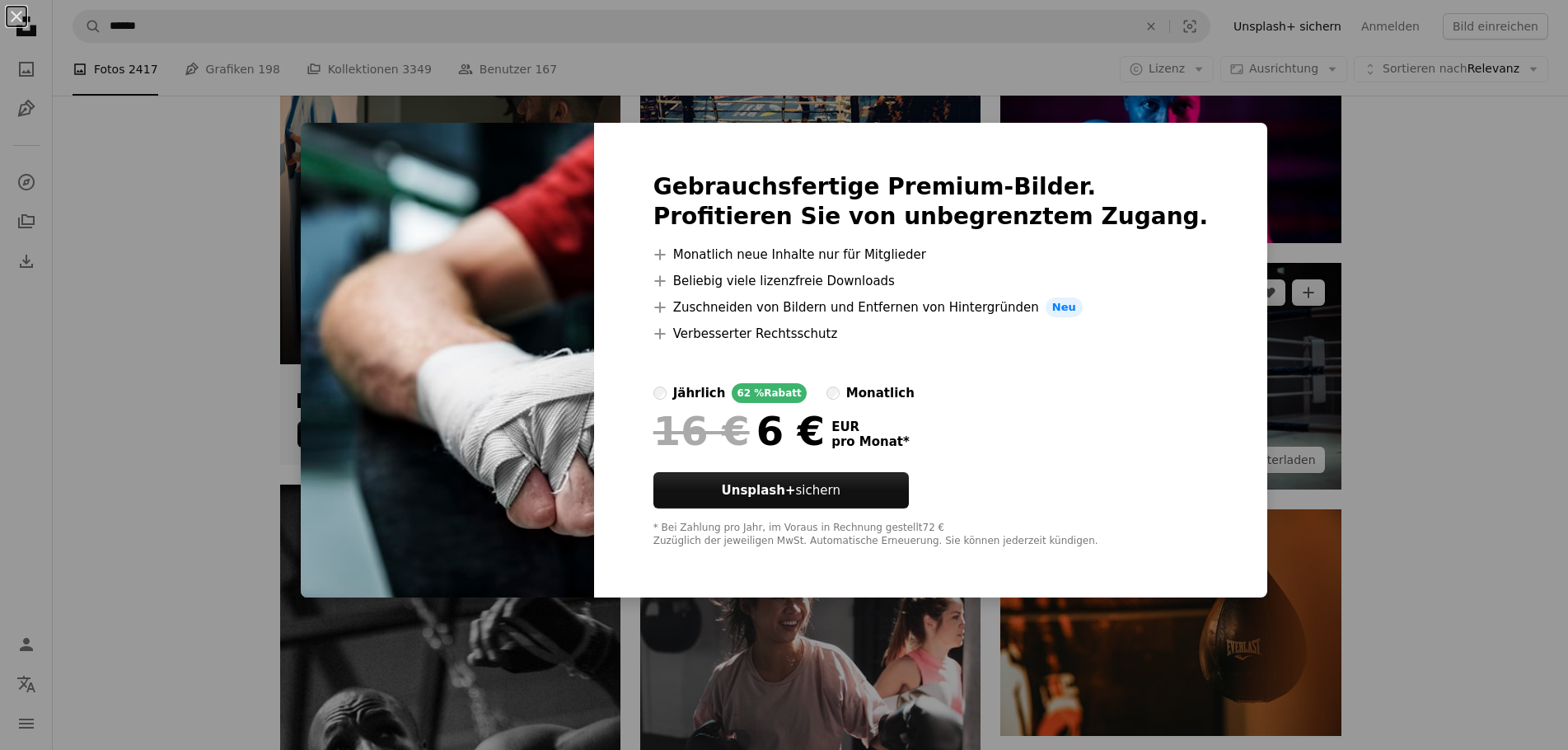
drag, startPoint x: 1357, startPoint y: 410, endPoint x: 1263, endPoint y: 418, distance: 94.3
click at [1344, 410] on div "An X shape Gebrauchsfertige Premium-Bilder. Profitieren Sie von unbegrenztem Zu…" at bounding box center [784, 375] width 1568 height 750
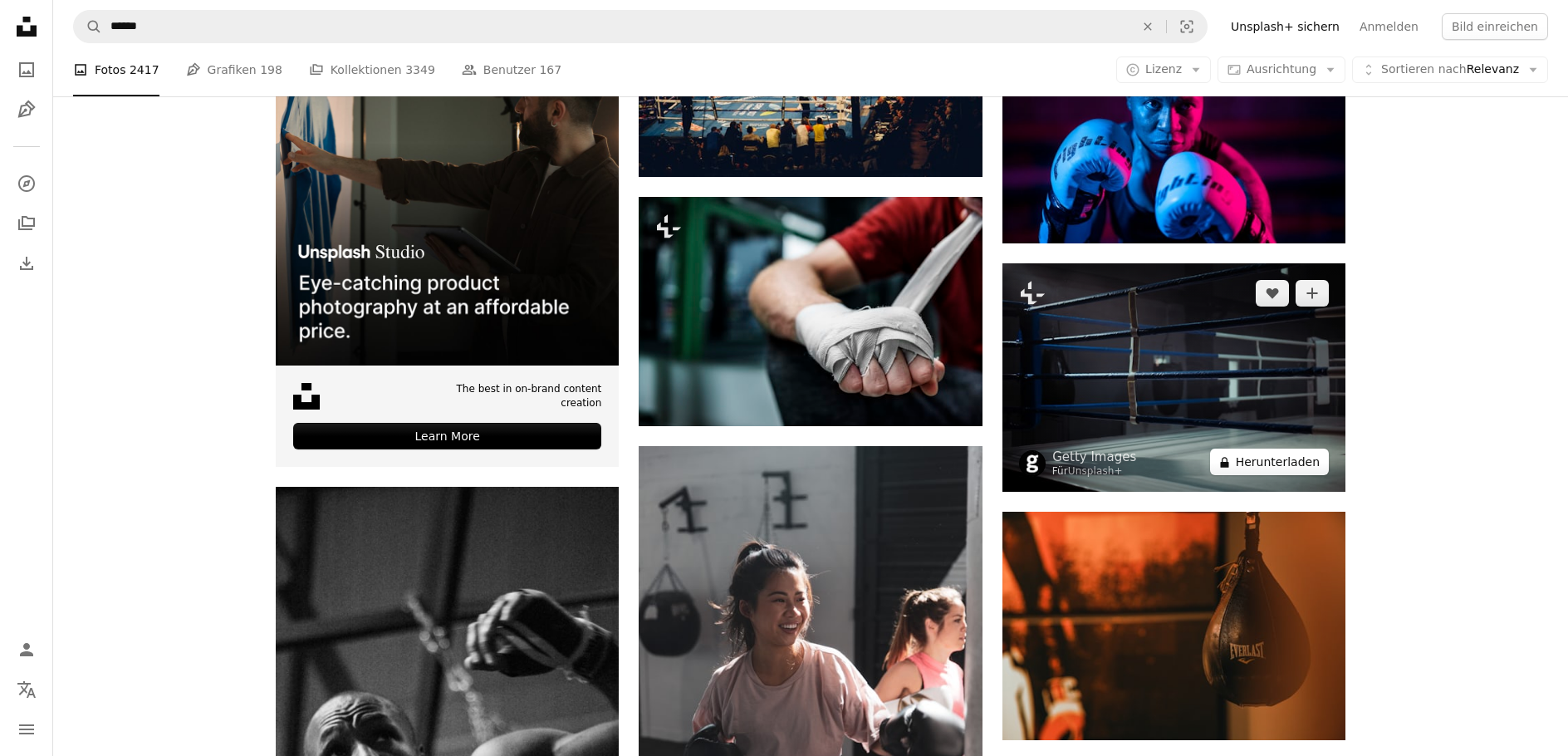
click at [1279, 464] on button "A lock Herunterladen" at bounding box center [1270, 461] width 119 height 27
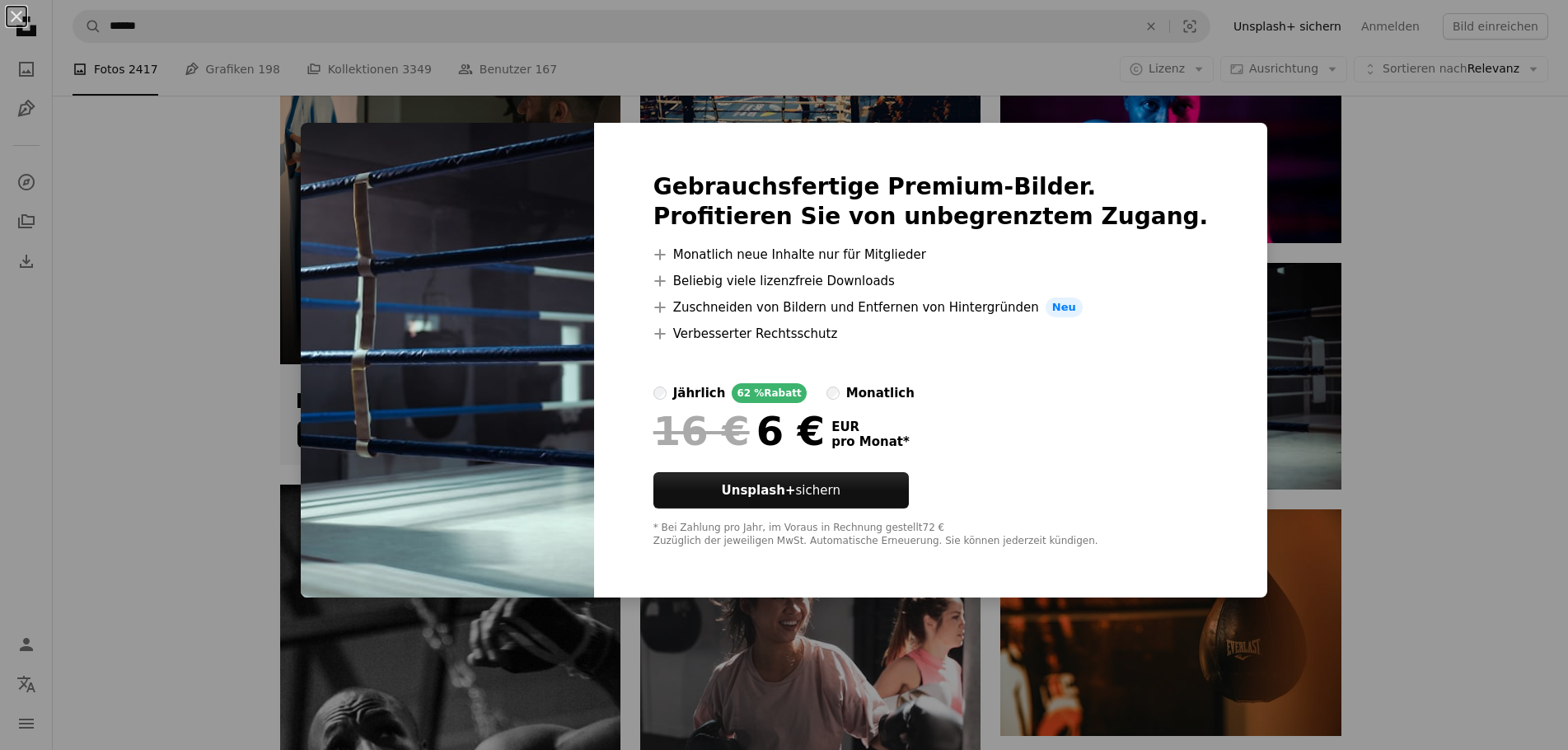
drag, startPoint x: 1407, startPoint y: 451, endPoint x: 1361, endPoint y: 447, distance: 46.2
click at [1405, 451] on div "An X shape Gebrauchsfertige Premium-Bilder. Profitieren Sie von unbegrenztem Zu…" at bounding box center [784, 375] width 1568 height 750
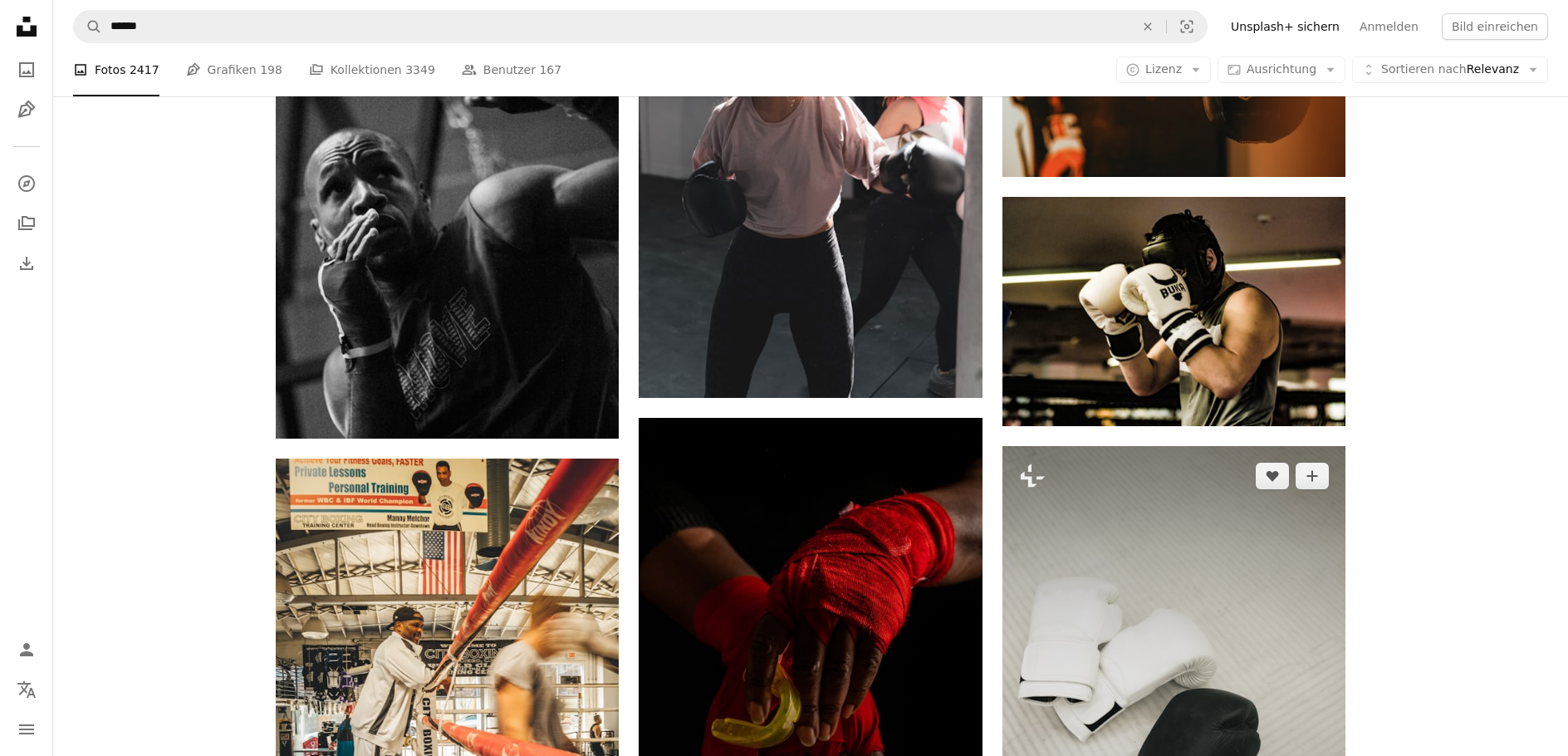
scroll to position [4104, 0]
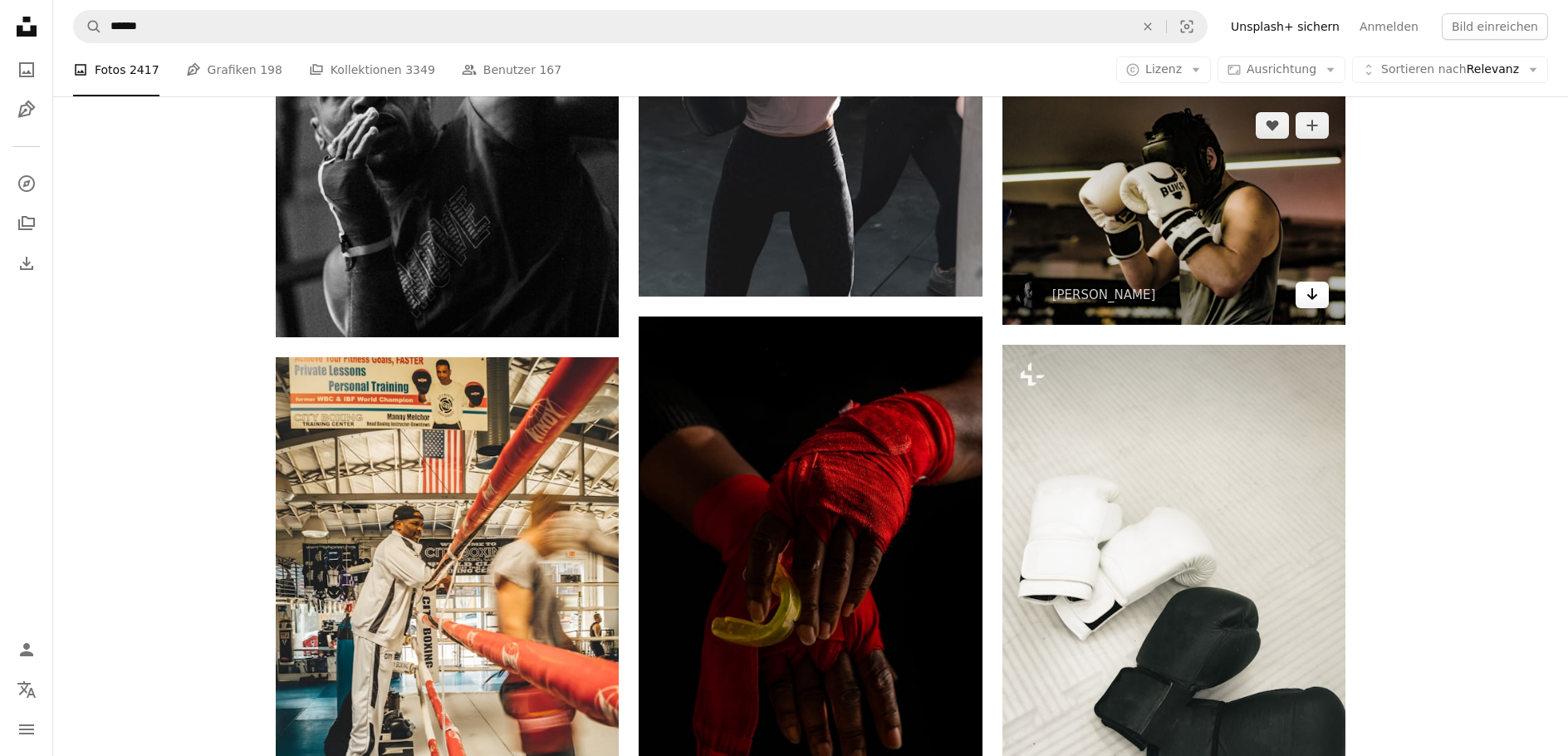
click at [1319, 301] on link "Arrow pointing down" at bounding box center [1313, 295] width 33 height 27
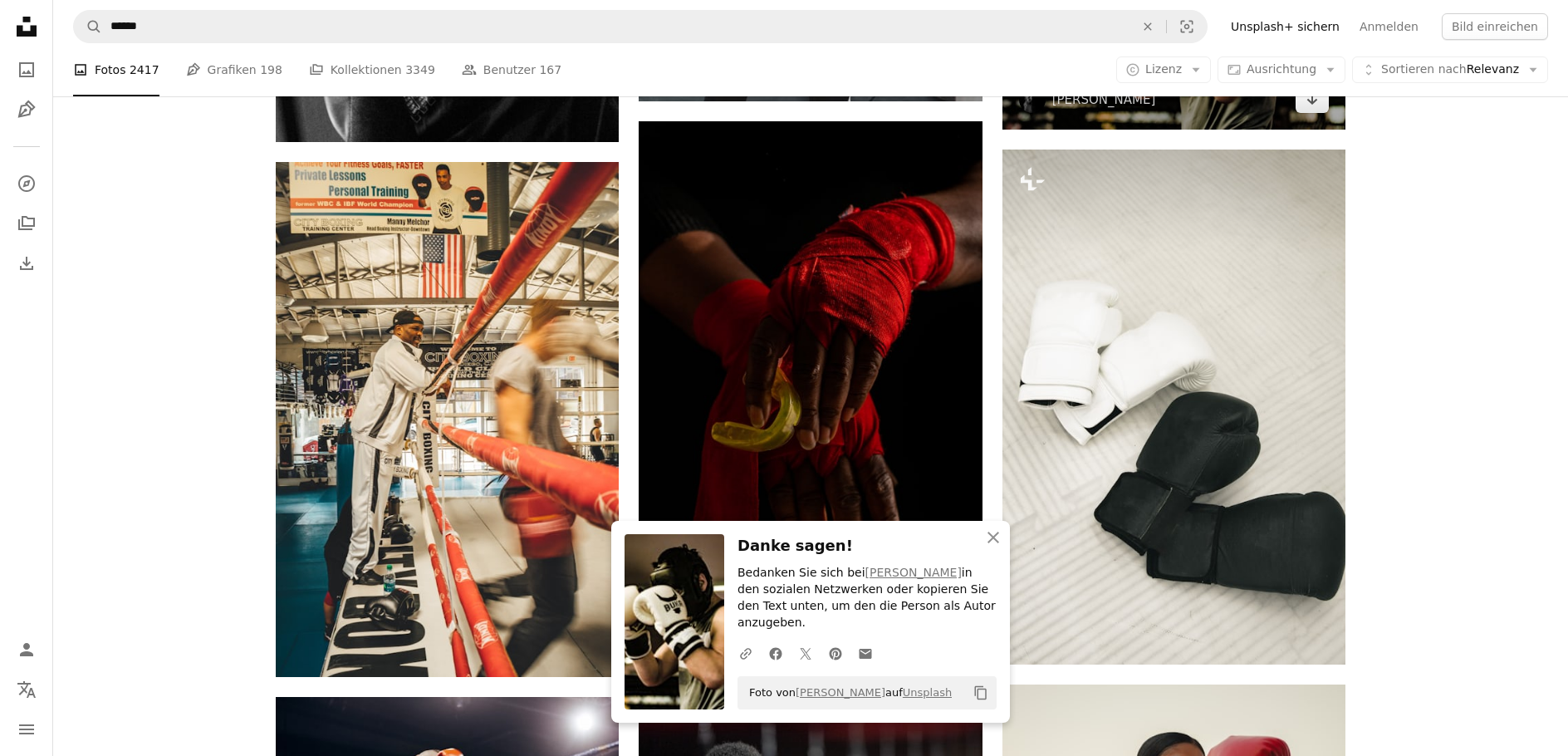
scroll to position [4325, 0]
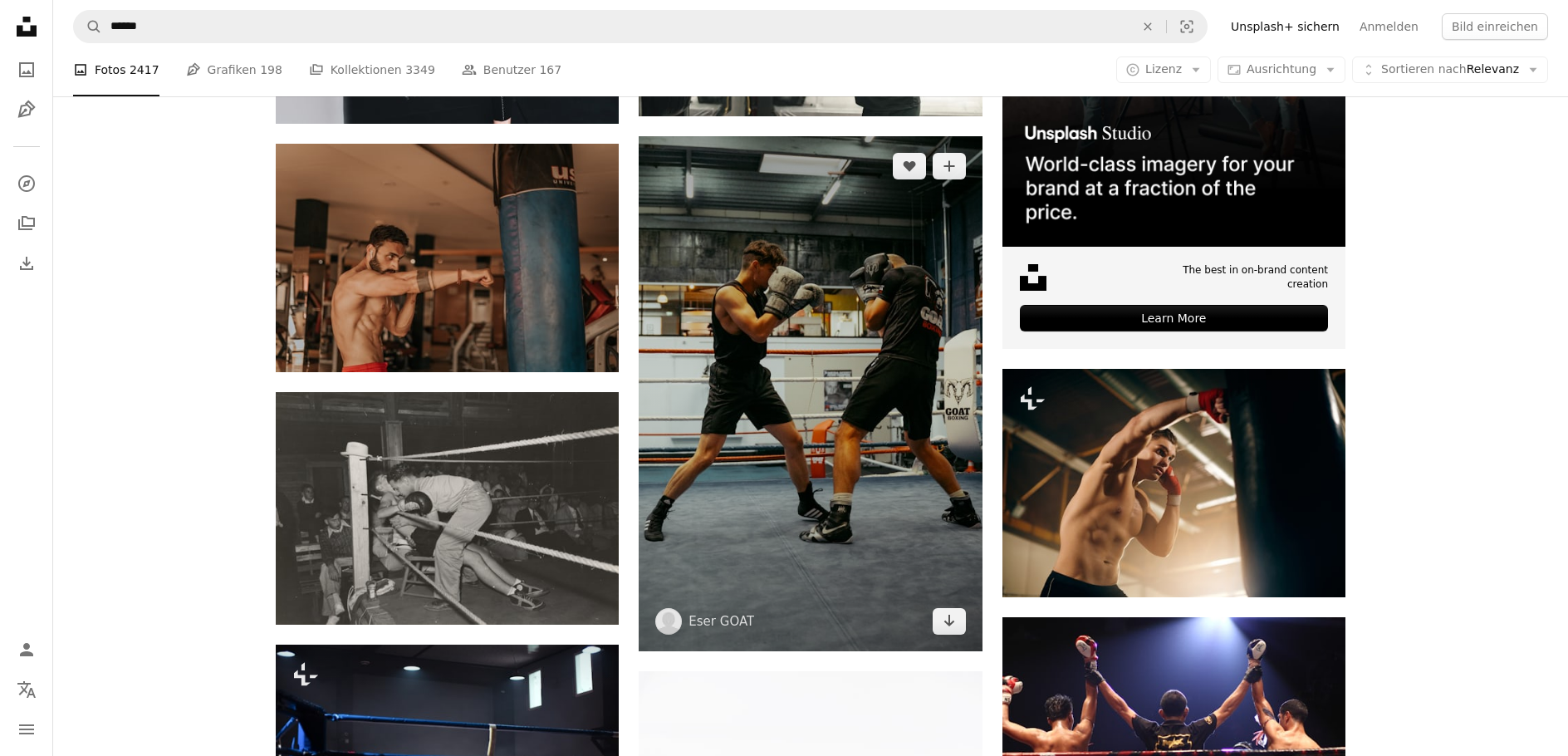
scroll to position [7646, 0]
